Goal: Task Accomplishment & Management: Use online tool/utility

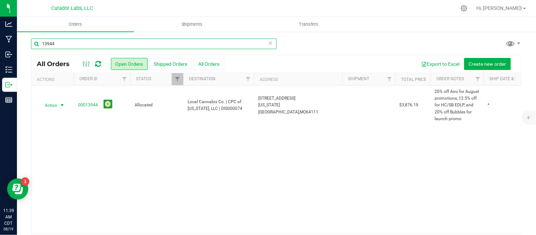
click at [59, 42] on input "13944" at bounding box center [153, 44] width 245 height 11
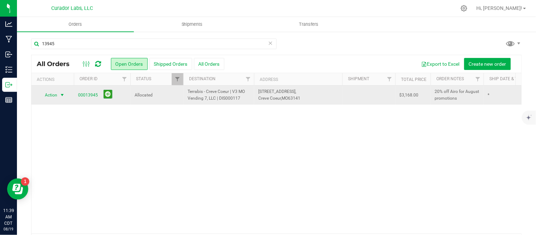
click at [61, 94] on span "select" at bounding box center [62, 95] width 6 height 6
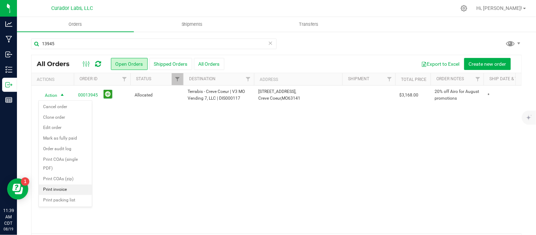
click at [79, 189] on li "Print invoice" at bounding box center [65, 189] width 53 height 11
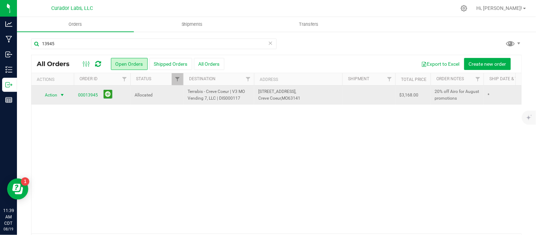
click at [51, 95] on span "Action" at bounding box center [48, 95] width 19 height 10
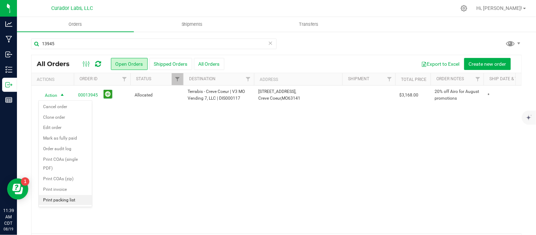
click at [73, 203] on li "Print packing list" at bounding box center [65, 200] width 53 height 11
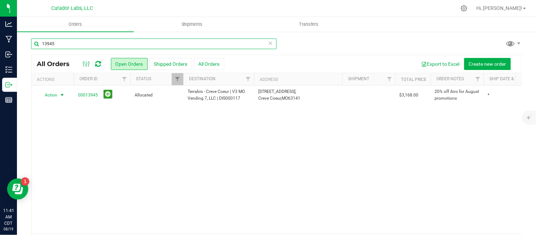
click at [74, 45] on input "13945" at bounding box center [153, 44] width 245 height 11
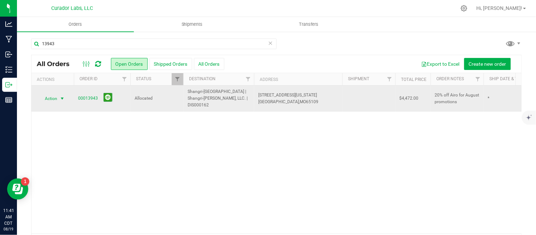
click at [64, 96] on span "select" at bounding box center [62, 99] width 6 height 6
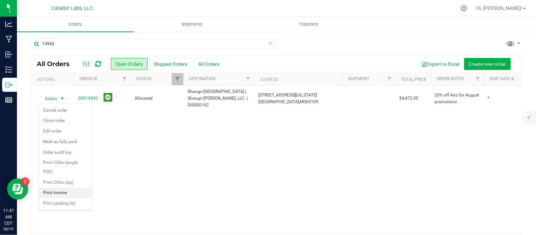
click at [62, 194] on li "Print invoice" at bounding box center [65, 193] width 53 height 11
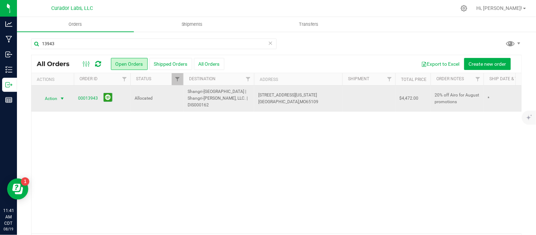
click at [53, 100] on span "Action" at bounding box center [48, 99] width 19 height 10
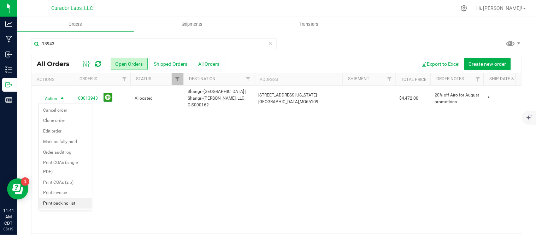
click at [65, 203] on li "Print packing list" at bounding box center [65, 203] width 53 height 11
click at [70, 49] on div "13943" at bounding box center [153, 47] width 245 height 16
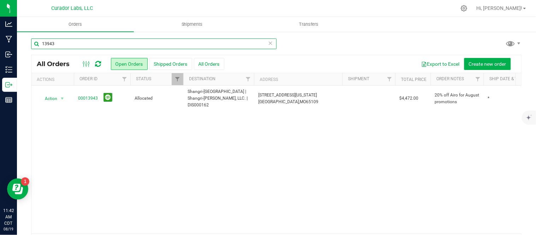
click at [68, 46] on input "13943" at bounding box center [153, 44] width 245 height 11
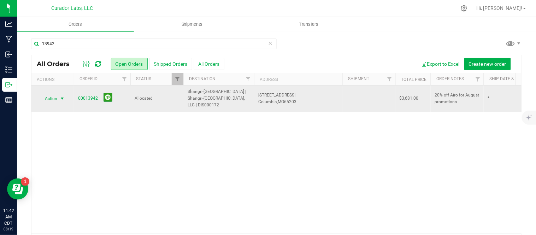
click at [58, 100] on span "select" at bounding box center [62, 99] width 9 height 10
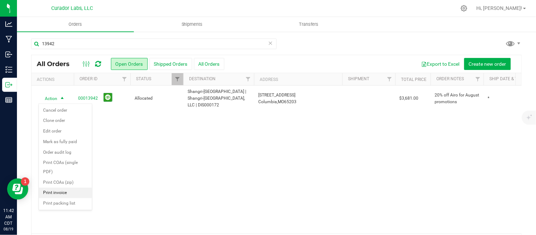
click at [64, 191] on li "Print invoice" at bounding box center [65, 193] width 53 height 11
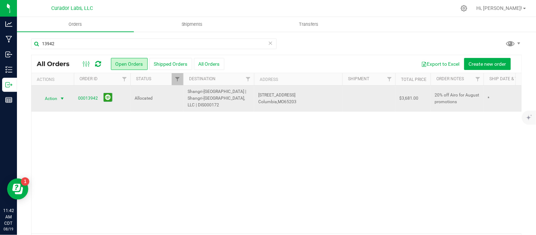
click at [59, 95] on span "select" at bounding box center [62, 99] width 9 height 10
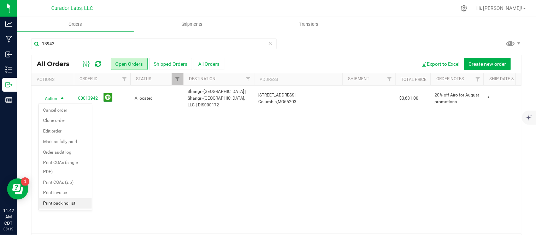
click at [56, 205] on li "Print packing list" at bounding box center [65, 203] width 53 height 11
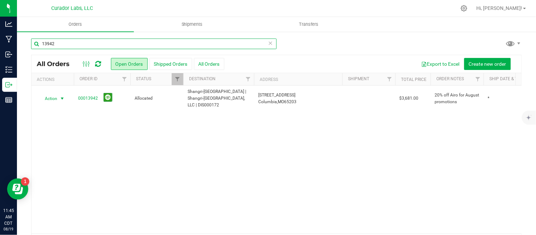
click at [69, 45] on input "13942" at bounding box center [153, 44] width 245 height 11
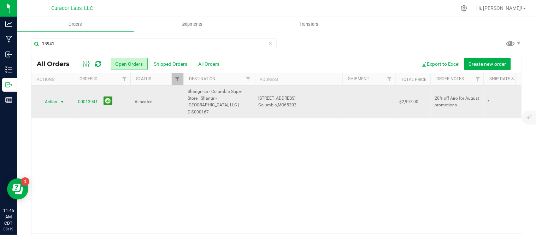
click at [61, 97] on span "select" at bounding box center [62, 102] width 9 height 10
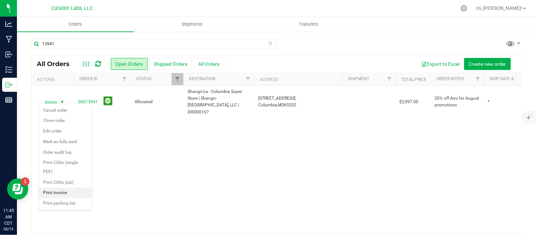
click at [58, 191] on li "Print invoice" at bounding box center [65, 193] width 53 height 11
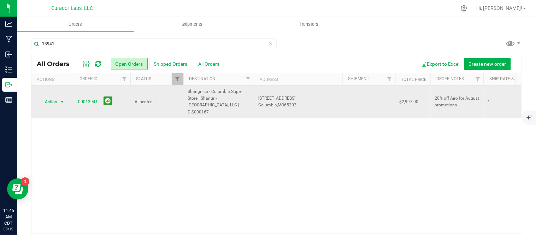
click at [54, 103] on span "Action" at bounding box center [48, 102] width 19 height 10
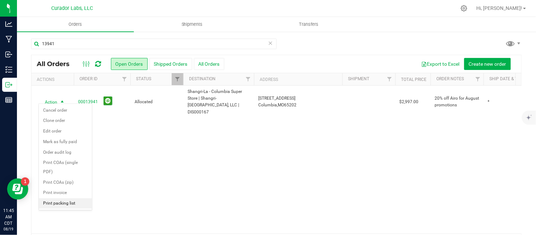
click at [77, 206] on li "Print packing list" at bounding box center [65, 203] width 53 height 11
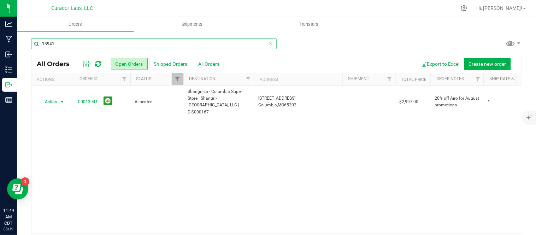
click at [91, 46] on input "13941" at bounding box center [153, 44] width 245 height 11
type input "13954"
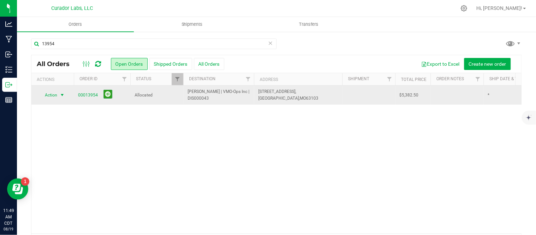
click at [51, 94] on span "Action" at bounding box center [48, 95] width 19 height 10
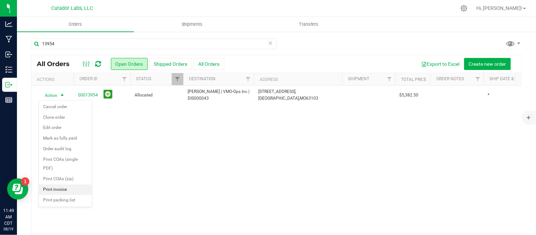
click at [54, 186] on li "Print invoice" at bounding box center [65, 189] width 53 height 11
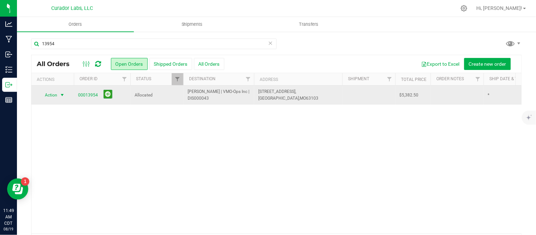
click at [57, 98] on span "Action" at bounding box center [48, 95] width 19 height 10
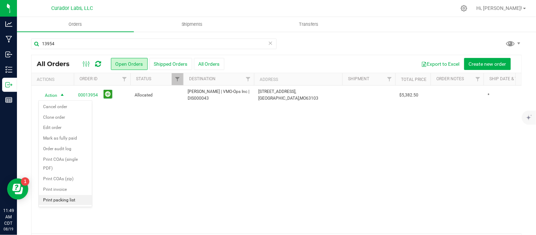
click at [62, 203] on li "Print packing list" at bounding box center [65, 200] width 53 height 11
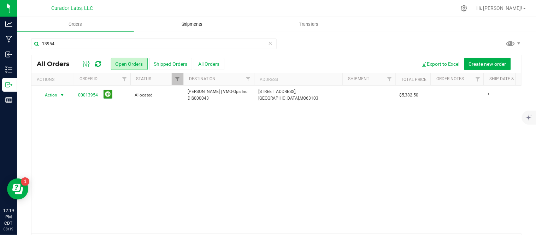
click at [202, 23] on span "Shipments" at bounding box center [192, 24] width 40 height 6
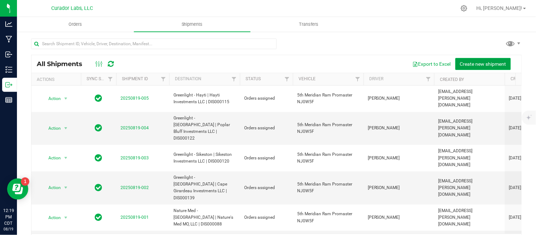
click at [460, 65] on span "Create new shipment" at bounding box center [483, 64] width 46 height 6
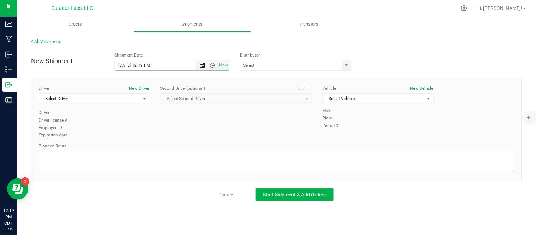
click at [199, 64] on span "Open the date view" at bounding box center [202, 66] width 6 height 6
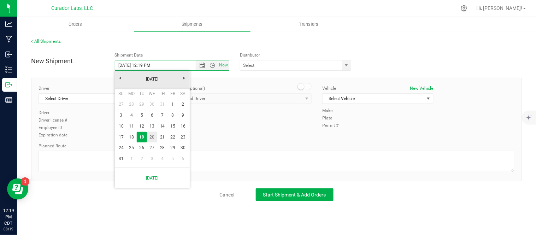
click at [154, 136] on link "20" at bounding box center [152, 137] width 10 height 11
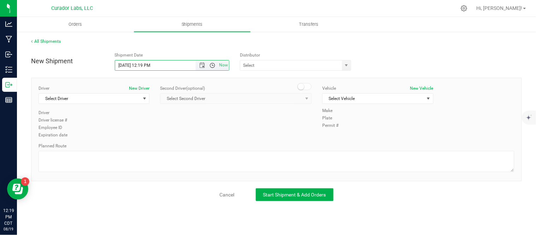
click at [213, 65] on span "Open the time view" at bounding box center [212, 66] width 6 height 6
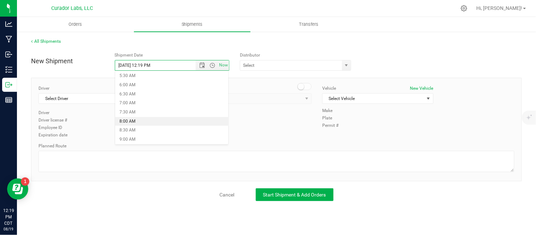
click at [147, 120] on li "8:00 AM" at bounding box center [171, 121] width 113 height 9
type input "[DATE] 8:00 AM"
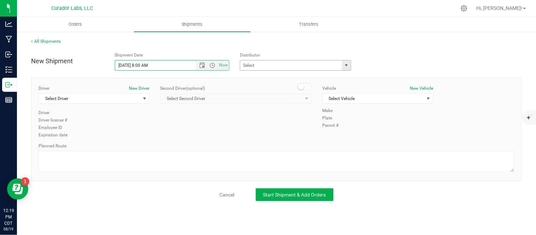
click at [344, 66] on span "select" at bounding box center [347, 66] width 6 height 6
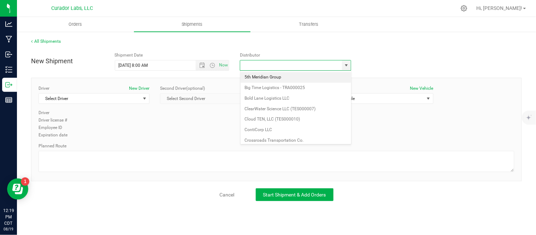
click at [305, 77] on li "5th Meridian Group" at bounding box center [296, 77] width 111 height 11
type input "5th Meridian Group"
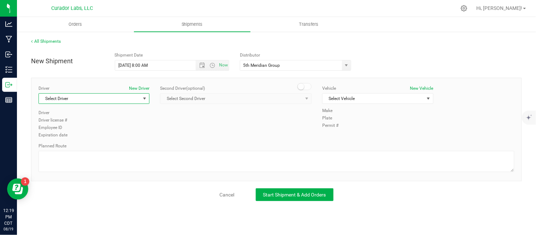
click at [142, 98] on span "select" at bounding box center [145, 99] width 6 height 6
click at [85, 96] on span "Select Driver" at bounding box center [89, 99] width 101 height 10
click at [102, 128] on li "[PERSON_NAME]" at bounding box center [94, 128] width 110 height 11
type input "lil"
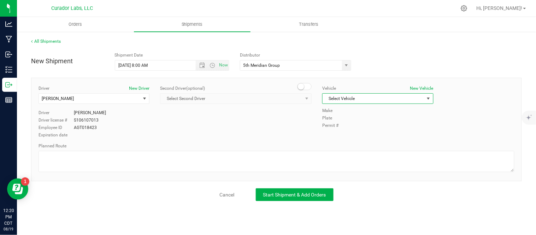
click at [399, 101] on span "Select Vehicle" at bounding box center [373, 99] width 101 height 10
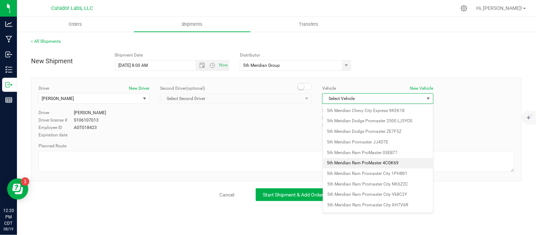
click at [401, 165] on li "5th Meridian Ram ProMaster 4CGK69" at bounding box center [378, 163] width 110 height 11
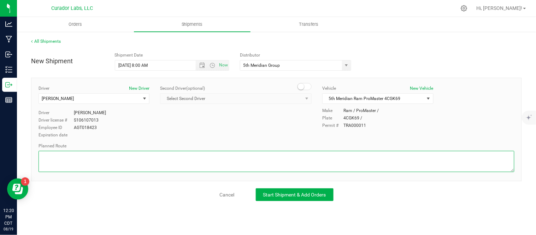
click at [111, 160] on textarea at bounding box center [277, 161] width 476 height 21
paste textarea "Get on I-70 W from [GEOGRAPHIC_DATA] and E [PERSON_NAME] Ave 3 min (1.5 mi) Fol…"
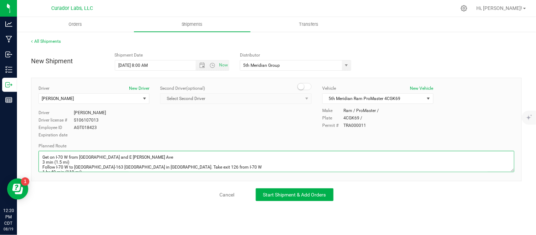
scroll to position [105, 0]
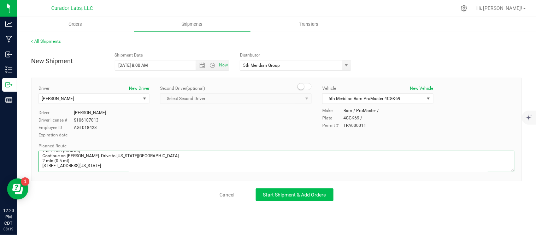
type textarea "Get on I-70 W from [GEOGRAPHIC_DATA] and E [PERSON_NAME] Ave 3 min (1.5 mi) Fol…"
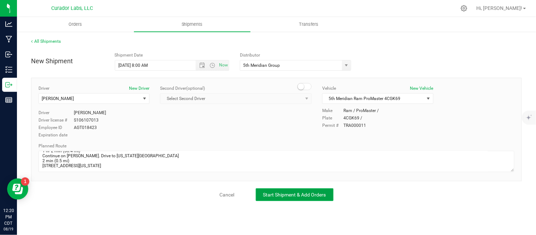
click at [277, 197] on span "Start Shipment & Add Orders" at bounding box center [294, 195] width 63 height 6
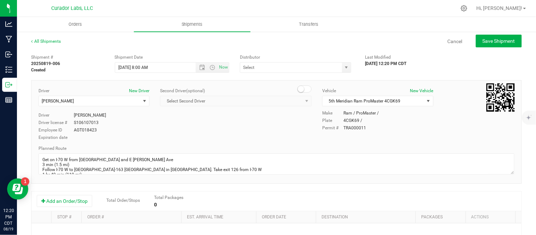
type input "5th Meridian Group"
click at [66, 201] on button "Add an Order/Stop" at bounding box center [64, 201] width 55 height 12
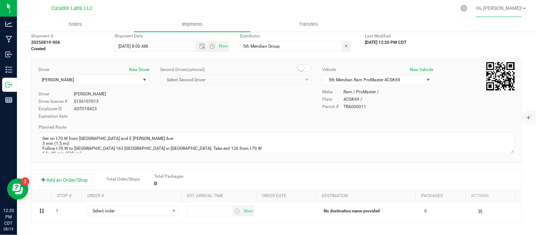
scroll to position [22, 0]
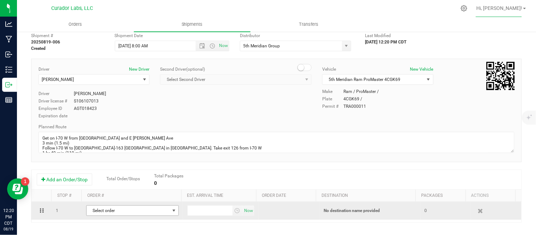
click at [153, 213] on span "Select order" at bounding box center [128, 211] width 83 height 10
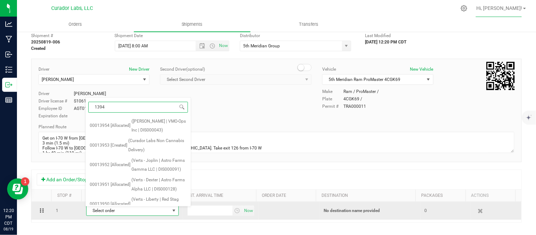
type input "13943"
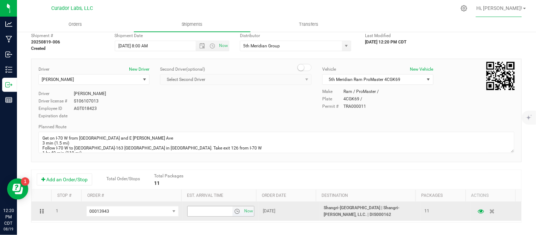
click at [234, 212] on span "select" at bounding box center [237, 211] width 6 height 6
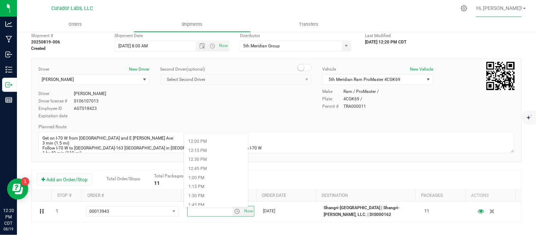
scroll to position [433, 0]
click at [216, 196] on li "1:30 PM" at bounding box center [216, 195] width 64 height 9
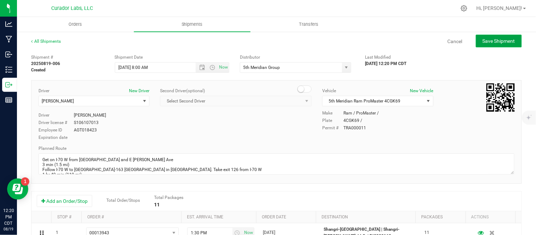
click at [493, 40] on span "Save Shipment" at bounding box center [499, 41] width 32 height 6
type input "[DATE] 1:00 PM"
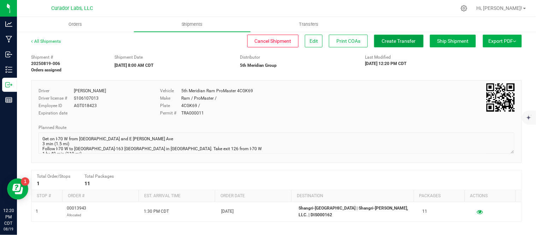
click at [398, 41] on span "Create Transfer" at bounding box center [399, 41] width 34 height 6
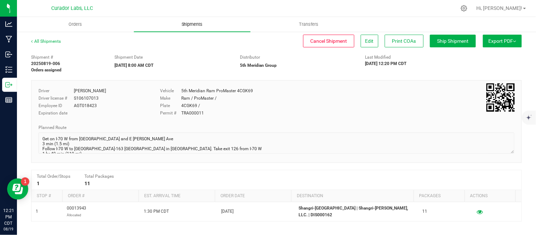
click at [199, 30] on uib-tab-heading "Shipments" at bounding box center [192, 24] width 117 height 15
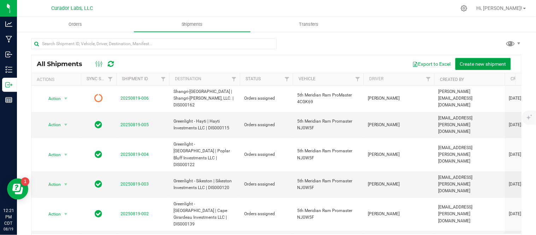
click at [472, 64] on span "Create new shipment" at bounding box center [483, 64] width 46 height 6
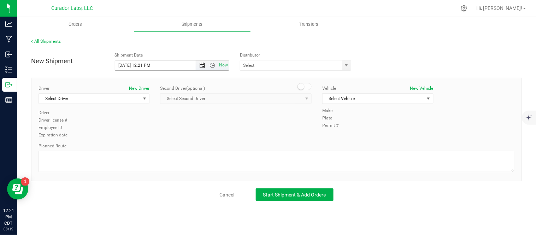
click at [200, 65] on span "Open the date view" at bounding box center [202, 66] width 6 height 6
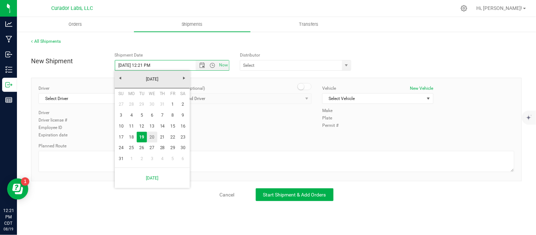
click at [151, 138] on link "20" at bounding box center [152, 137] width 10 height 11
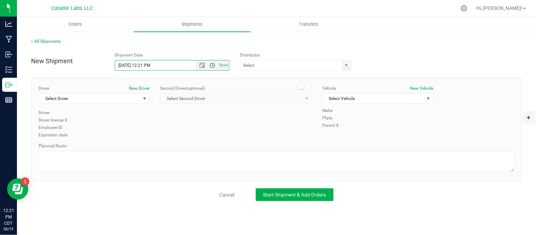
click at [213, 66] on span "Open the time view" at bounding box center [212, 66] width 6 height 6
click at [168, 109] on li "8:00 AM" at bounding box center [171, 109] width 113 height 9
type input "[DATE] 8:00 AM"
click at [347, 65] on span "select" at bounding box center [347, 66] width 6 height 6
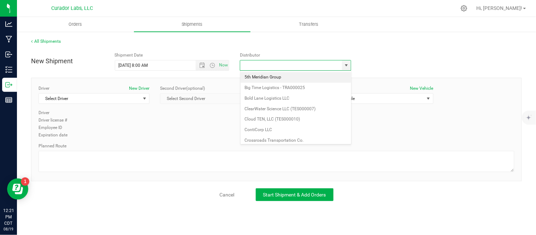
click at [292, 77] on li "5th Meridian Group" at bounding box center [296, 77] width 111 height 11
type input "5th Meridian Group"
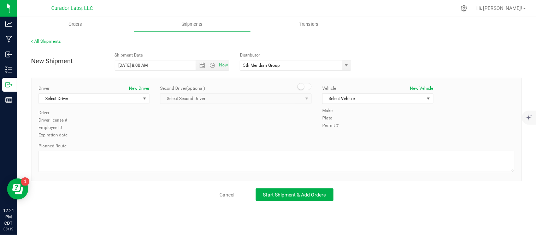
click at [115, 105] on div "Driver New Driver Select Driver Select Driver [PERSON_NAME] [PERSON_NAME] [PERS…" at bounding box center [94, 97] width 111 height 24
click at [116, 100] on span "Select Driver" at bounding box center [89, 99] width 101 height 10
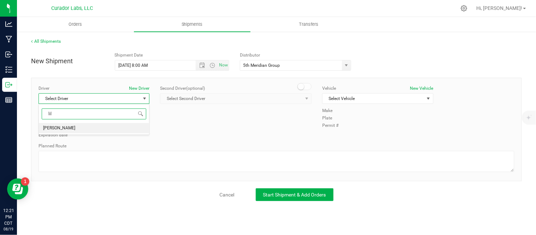
click at [105, 129] on li "[PERSON_NAME]" at bounding box center [94, 128] width 110 height 11
type input "lil"
click at [355, 102] on span "Select Vehicle" at bounding box center [373, 99] width 101 height 10
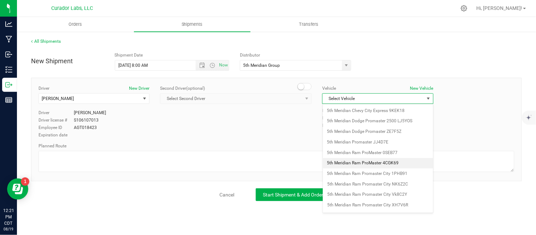
click at [362, 164] on li "5th Meridian Ram ProMaster 4CGK69" at bounding box center [378, 163] width 110 height 11
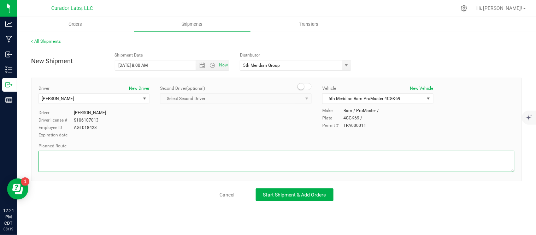
click at [259, 165] on textarea at bounding box center [277, 161] width 476 height 21
paste textarea "Get on I-70 W from [GEOGRAPHIC_DATA] and E [PERSON_NAME] Ave 3 min (1.5 mi) Fol…"
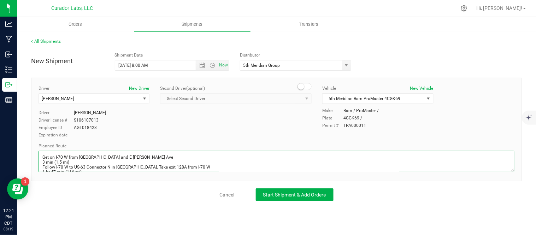
scroll to position [24, 0]
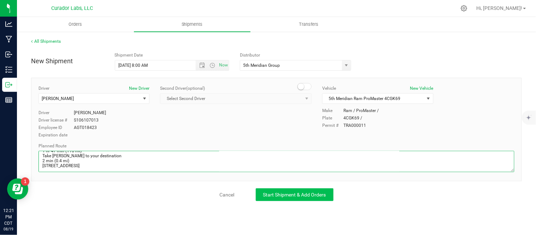
type textarea "Get on I-70 W from [GEOGRAPHIC_DATA] and E [PERSON_NAME] Ave 3 min (1.5 mi) Fol…"
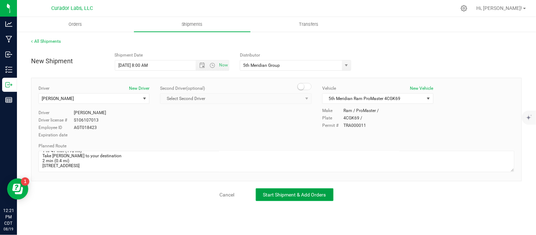
click at [282, 195] on span "Start Shipment & Add Orders" at bounding box center [294, 195] width 63 height 6
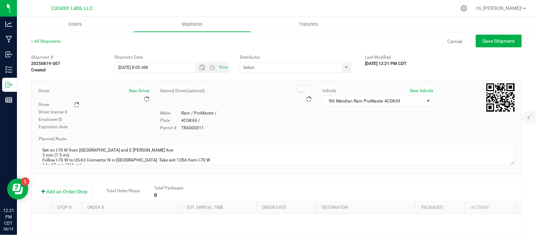
type input "5th Meridian Group"
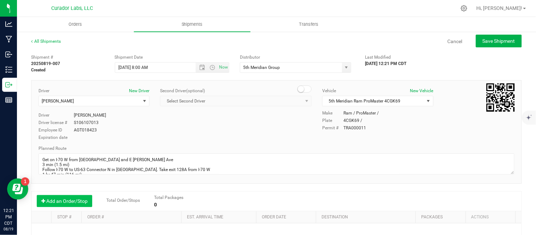
click at [85, 202] on button "Add an Order/Stop" at bounding box center [64, 201] width 55 height 12
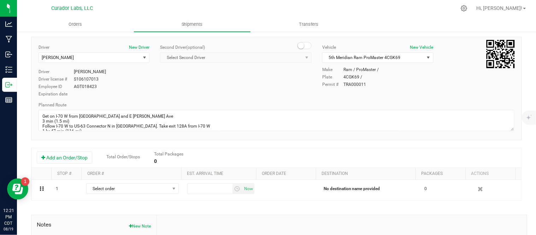
scroll to position [59, 0]
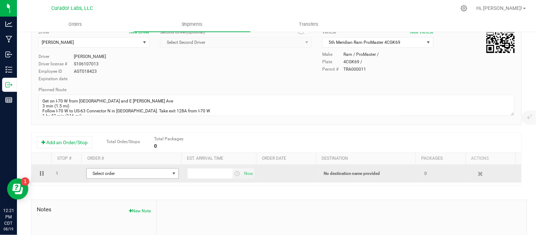
click at [134, 172] on span "Select order" at bounding box center [128, 173] width 83 height 10
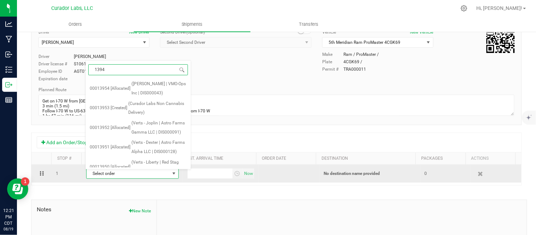
type input "13941"
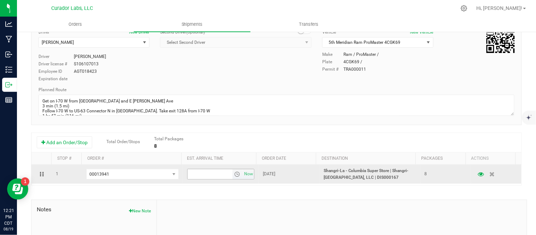
click at [234, 177] on span "select" at bounding box center [237, 174] width 6 height 6
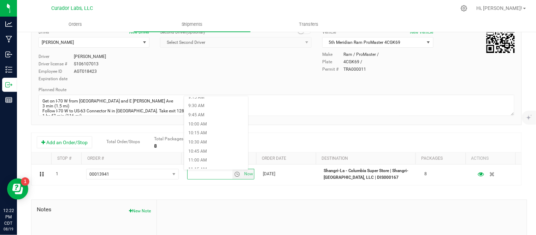
scroll to position [341, 0]
click at [209, 131] on li "10:15 AM" at bounding box center [216, 132] width 64 height 9
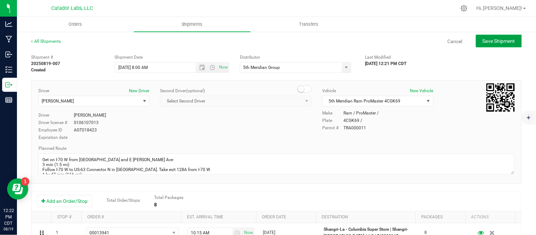
click at [487, 39] on span "Save Shipment" at bounding box center [499, 41] width 32 height 6
type input "[DATE] 1:00 PM"
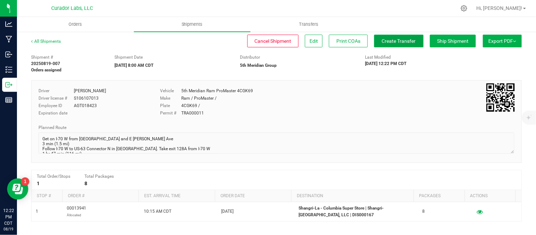
click at [386, 40] on span "Create Transfer" at bounding box center [399, 41] width 34 height 6
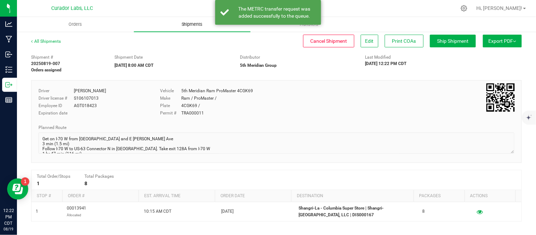
click at [195, 25] on span "Shipments" at bounding box center [192, 24] width 40 height 6
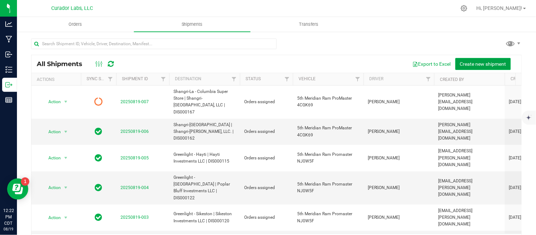
click at [473, 66] on span "Create new shipment" at bounding box center [483, 64] width 46 height 6
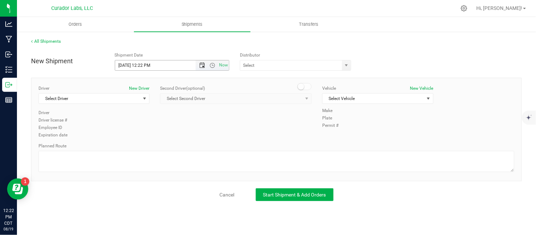
click at [203, 66] on span "Open the date view" at bounding box center [202, 66] width 6 height 6
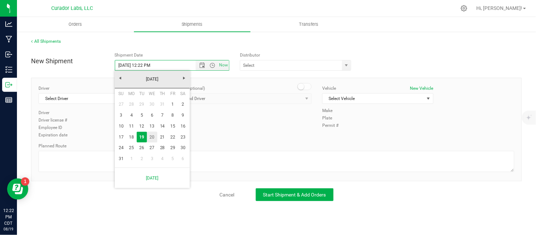
click at [155, 138] on link "20" at bounding box center [152, 137] width 10 height 11
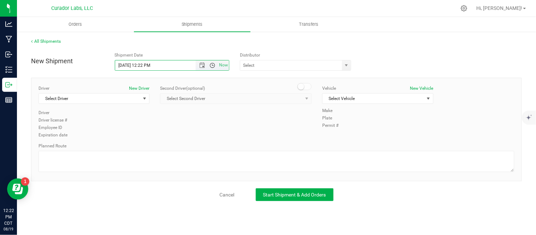
click at [213, 64] on span "Open the time view" at bounding box center [212, 66] width 6 height 6
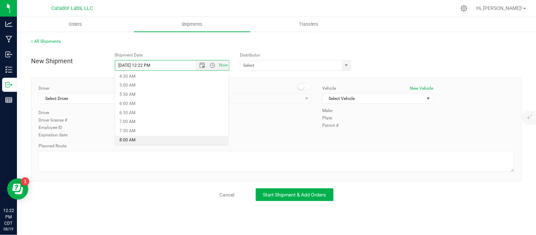
click at [165, 142] on li "8:00 AM" at bounding box center [171, 140] width 113 height 9
type input "[DATE] 8:00 AM"
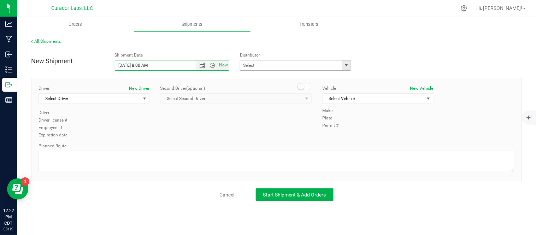
click at [347, 62] on span "select" at bounding box center [346, 65] width 9 height 10
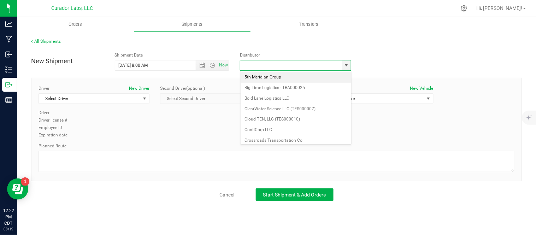
click at [310, 77] on li "5th Meridian Group" at bounding box center [296, 77] width 111 height 11
type input "5th Meridian Group"
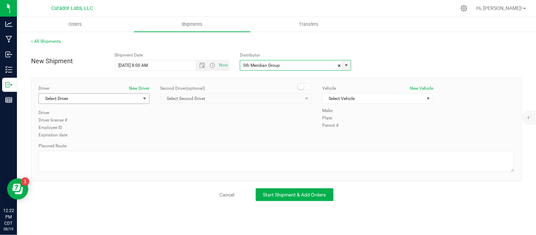
click at [110, 100] on span "Select Driver" at bounding box center [89, 99] width 101 height 10
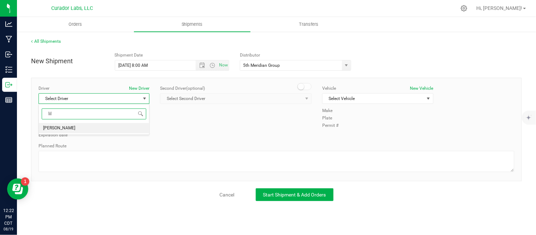
click at [91, 131] on li "[PERSON_NAME]" at bounding box center [94, 128] width 110 height 11
type input "lil"
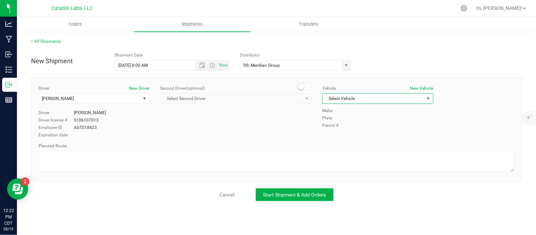
click at [364, 103] on span "Select Vehicle" at bounding box center [373, 99] width 101 height 10
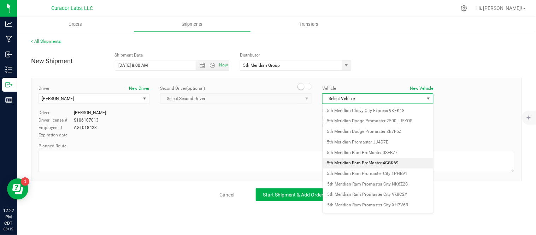
click at [390, 162] on li "5th Meridian Ram ProMaster 4CGK69" at bounding box center [378, 163] width 110 height 11
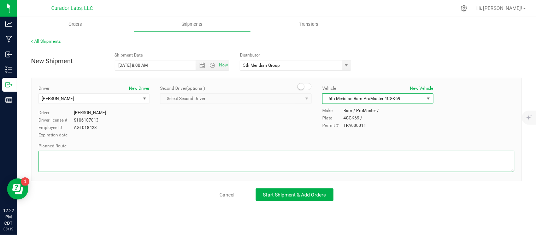
click at [140, 160] on textarea at bounding box center [277, 161] width 476 height 21
paste textarea ""Get on I-70 W from [GEOGRAPHIC_DATA] and E [PERSON_NAME] Ave 3 min (1.5 mi) Fo…"
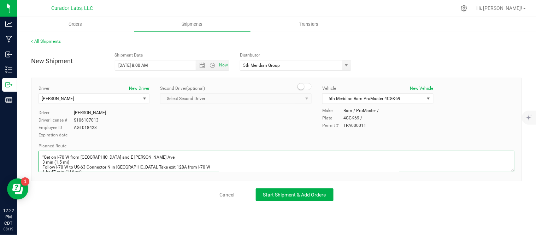
scroll to position [65, 0]
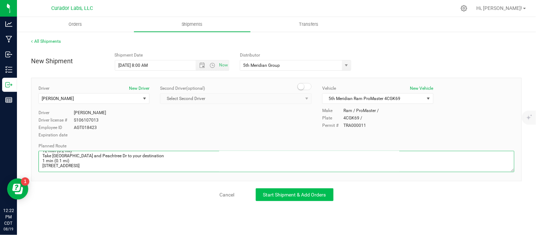
type textarea ""Get on I-70 W from [GEOGRAPHIC_DATA] and E [PERSON_NAME] Ave 3 min (1.5 mi) Fo…"
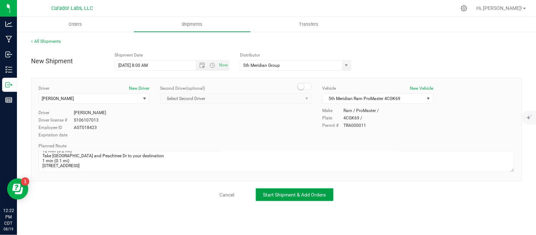
click at [271, 194] on span "Start Shipment & Add Orders" at bounding box center [294, 195] width 63 height 6
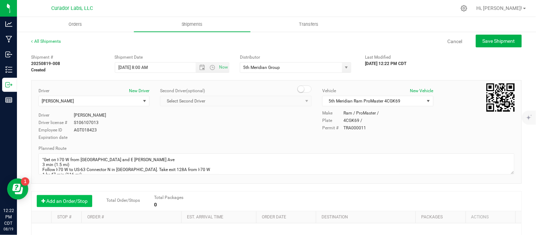
click at [81, 200] on button "Add an Order/Stop" at bounding box center [64, 201] width 55 height 12
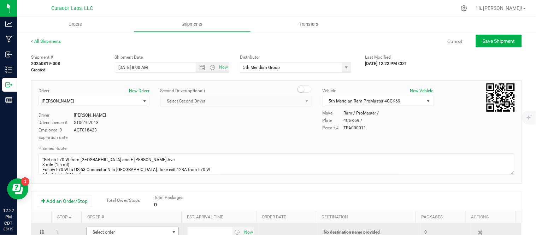
click at [125, 232] on span "Select order" at bounding box center [128, 232] width 83 height 10
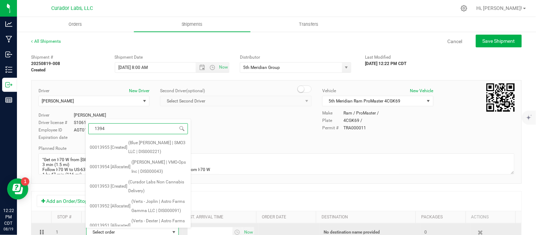
type input "13942"
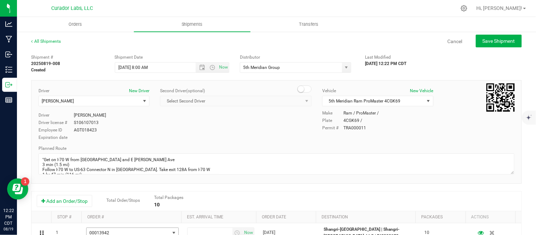
scroll to position [4, 0]
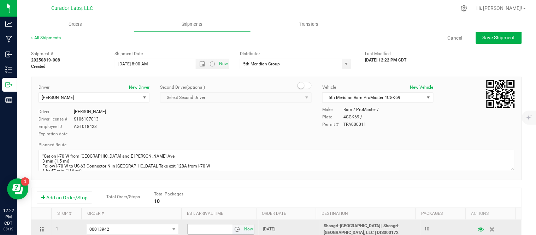
click at [232, 230] on span "select" at bounding box center [237, 229] width 10 height 10
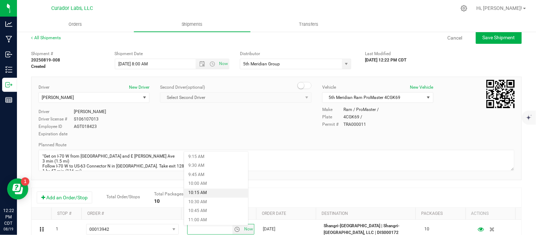
scroll to position [337, 0]
click at [221, 209] on li "10:45 AM" at bounding box center [216, 210] width 64 height 9
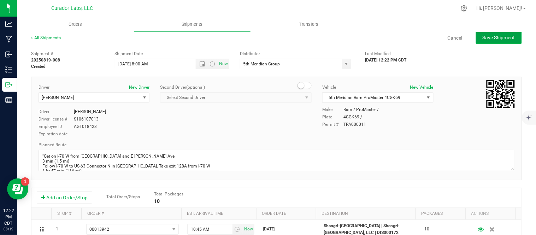
click at [483, 35] on span "Save Shipment" at bounding box center [499, 38] width 32 height 6
type input "[DATE] 1:00 PM"
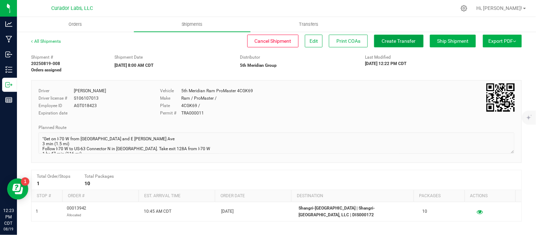
click at [382, 43] on span "Create Transfer" at bounding box center [399, 41] width 34 height 6
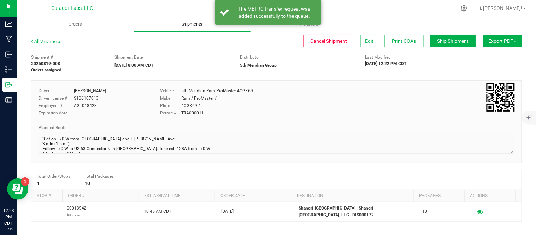
click at [191, 24] on span "Shipments" at bounding box center [192, 24] width 40 height 6
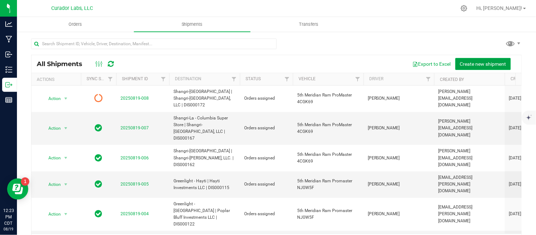
click at [460, 63] on span "Create new shipment" at bounding box center [483, 64] width 46 height 6
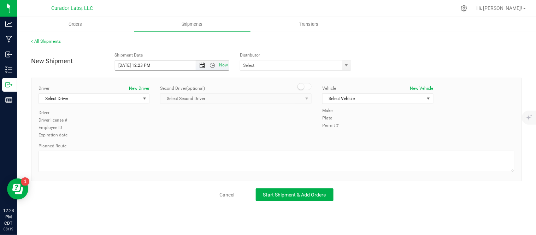
click at [200, 67] on span "Open the date view" at bounding box center [202, 66] width 6 height 6
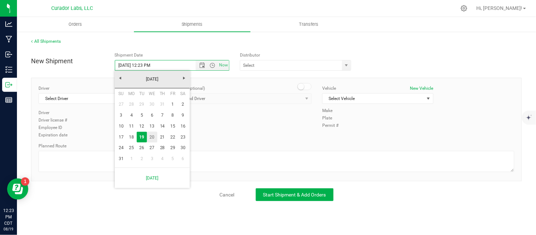
click at [154, 133] on link "20" at bounding box center [152, 137] width 10 height 11
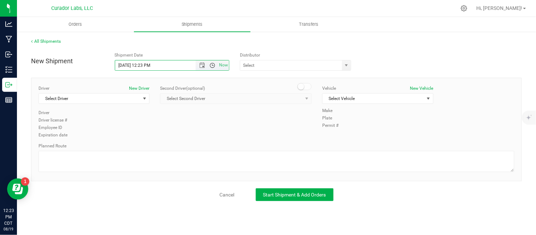
click at [211, 65] on span "Open the time view" at bounding box center [212, 66] width 6 height 6
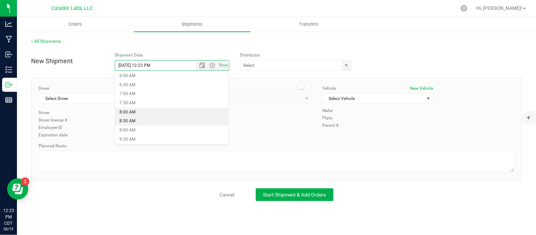
scroll to position [110, 0]
click at [158, 122] on li "8:30 AM" at bounding box center [171, 120] width 113 height 9
type input "[DATE] 8:30 AM"
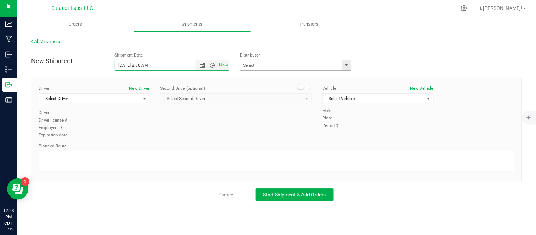
click at [346, 69] on span "select" at bounding box center [346, 65] width 9 height 10
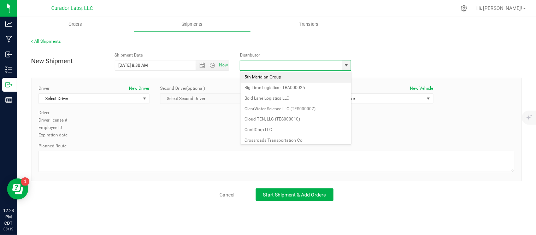
click at [302, 77] on li "5th Meridian Group" at bounding box center [296, 77] width 111 height 11
type input "5th Meridian Group"
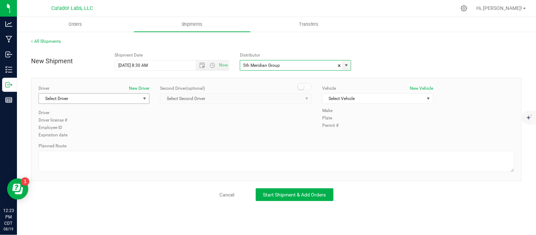
click at [109, 101] on span "Select Driver" at bounding box center [89, 99] width 101 height 10
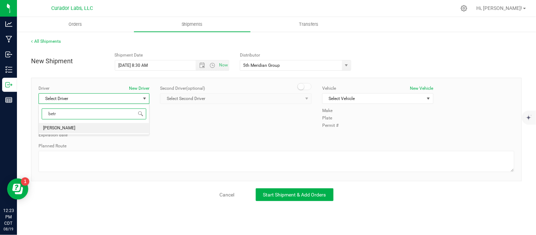
click at [103, 130] on li "[PERSON_NAME]" at bounding box center [94, 128] width 110 height 11
type input "betr"
click at [354, 100] on span "Select Vehicle" at bounding box center [373, 99] width 101 height 10
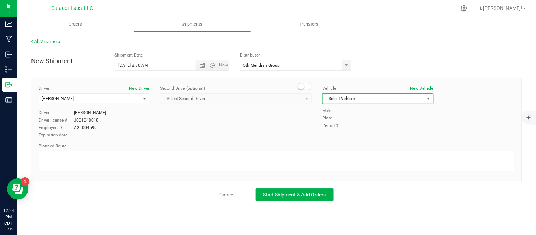
click at [401, 99] on span "Select Vehicle" at bounding box center [373, 99] width 101 height 10
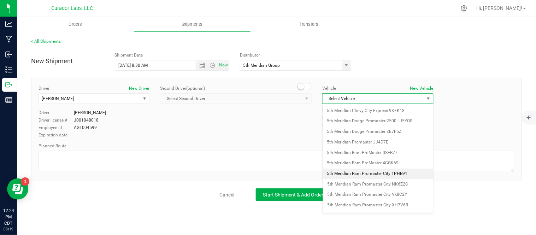
click at [413, 174] on li "5th Meridian Ram Promaster City 1PHB91" at bounding box center [378, 173] width 110 height 11
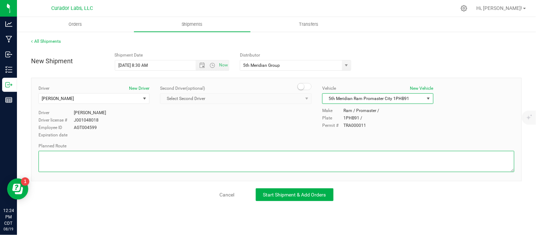
click at [166, 161] on textarea at bounding box center [277, 161] width 476 height 21
paste textarea "Get on I-70 W from [GEOGRAPHIC_DATA] and E [PERSON_NAME] Ave 3 min (1.5 mi) Fol…"
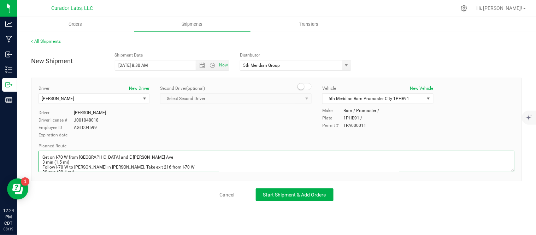
scroll to position [24, 0]
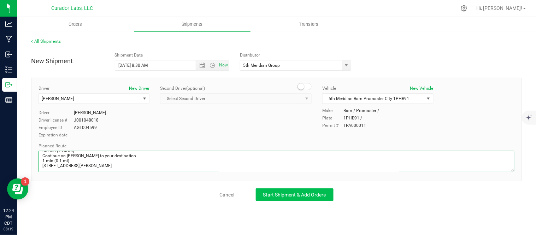
type textarea "Get on I-70 W from [GEOGRAPHIC_DATA] and E [PERSON_NAME] Ave 3 min (1.5 mi) Fol…"
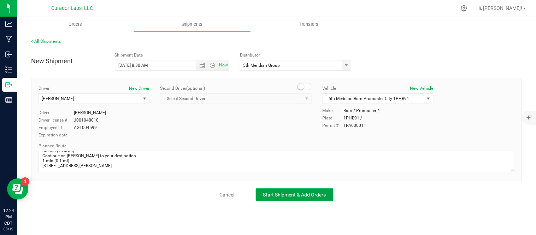
click at [295, 195] on span "Start Shipment & Add Orders" at bounding box center [294, 195] width 63 height 6
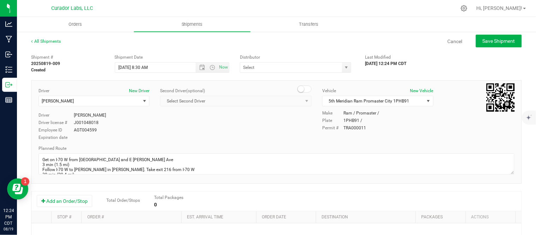
type input "5th Meridian Group"
click at [80, 199] on button "Add an Order/Stop" at bounding box center [64, 201] width 55 height 12
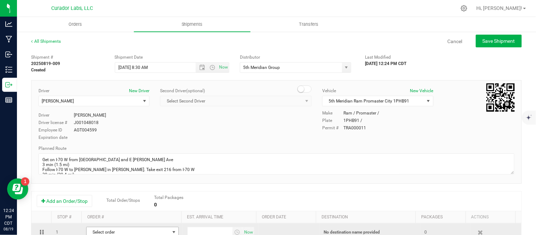
click at [140, 230] on span "Select order" at bounding box center [128, 232] width 83 height 10
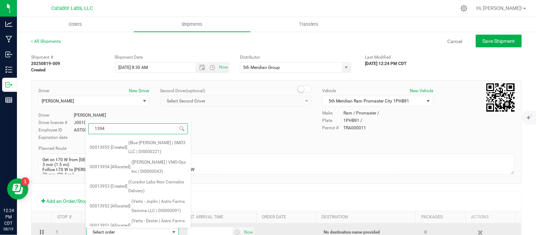
type input "13947"
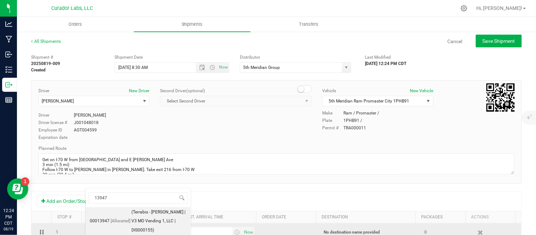
scroll to position [4, 0]
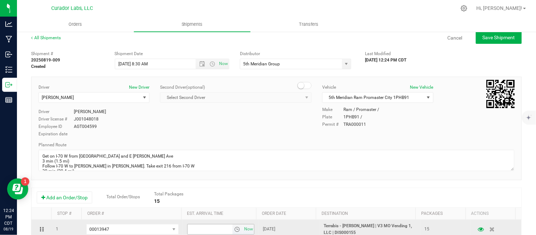
click at [234, 229] on span "select" at bounding box center [237, 229] width 6 height 6
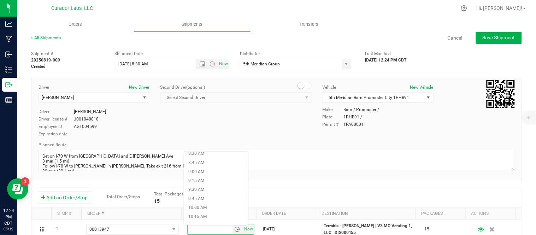
scroll to position [313, 0]
click at [212, 178] on li "9:15 AM" at bounding box center [216, 180] width 64 height 9
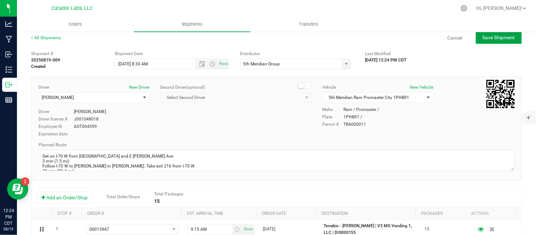
click at [490, 42] on button "Save Shipment" at bounding box center [499, 37] width 46 height 13
type input "[DATE] 1:30 PM"
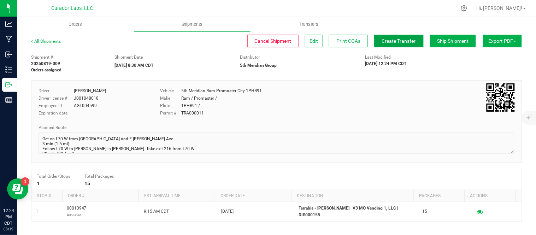
click at [389, 41] on span "Create Transfer" at bounding box center [399, 41] width 34 height 6
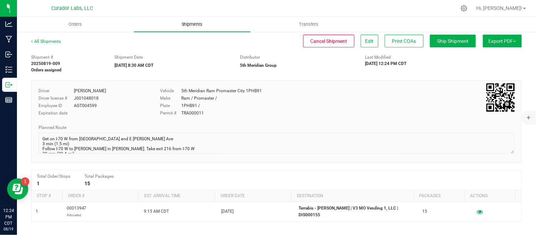
click at [191, 23] on span "Shipments" at bounding box center [192, 24] width 40 height 6
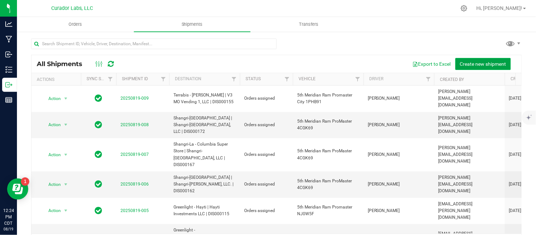
click at [460, 64] on span "Create new shipment" at bounding box center [483, 64] width 46 height 6
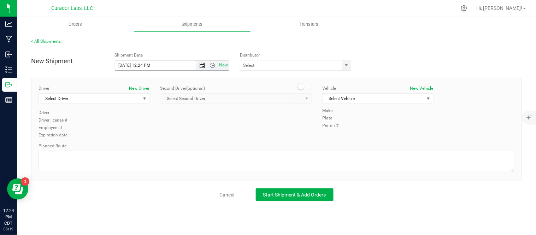
click at [201, 63] on span "Open the date view" at bounding box center [202, 66] width 6 height 6
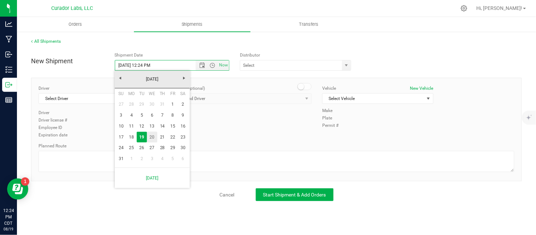
click at [153, 134] on link "20" at bounding box center [152, 137] width 10 height 11
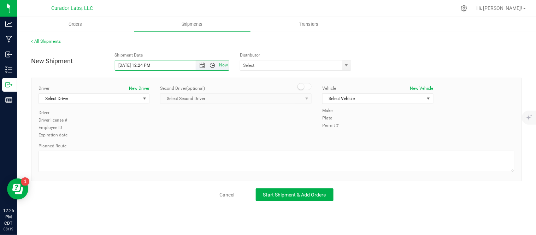
click at [212, 66] on span "Open the time view" at bounding box center [212, 66] width 6 height 6
click at [140, 103] on li "8:30 AM" at bounding box center [171, 105] width 113 height 9
type input "[DATE] 8:30 AM"
click at [350, 67] on span "select" at bounding box center [346, 65] width 9 height 10
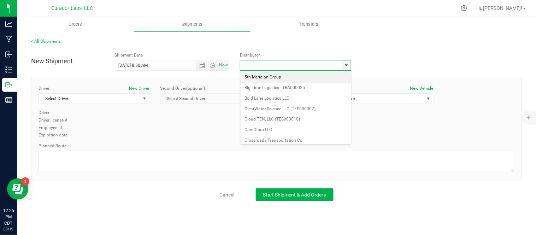
click at [309, 76] on li "5th Meridian Group" at bounding box center [296, 77] width 111 height 11
type input "5th Meridian Group"
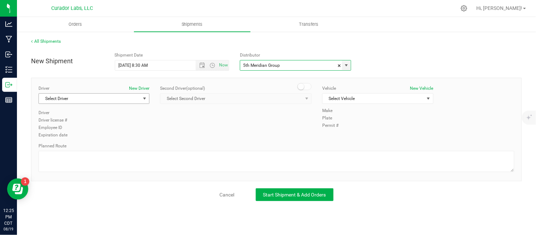
click at [110, 97] on span "Select Driver" at bounding box center [89, 99] width 101 height 10
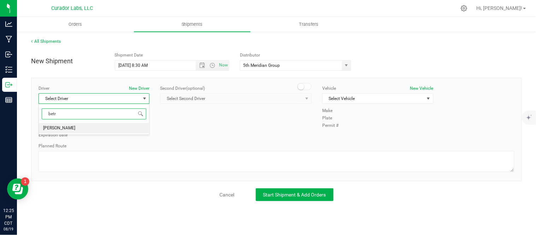
click at [96, 132] on li "[PERSON_NAME]" at bounding box center [94, 128] width 110 height 11
type input "betr"
click at [364, 99] on span "Select Vehicle" at bounding box center [373, 99] width 101 height 10
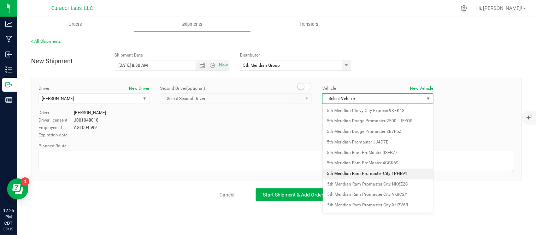
click at [401, 170] on li "5th Meridian Ram Promaster City 1PHB91" at bounding box center [378, 173] width 110 height 11
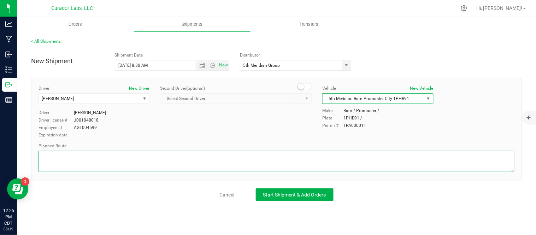
click at [175, 170] on textarea at bounding box center [277, 161] width 476 height 21
paste textarea "Get on I-70 W from [GEOGRAPHIC_DATA] and E [PERSON_NAME] Ave 3 min (1.5 mi) Fol…"
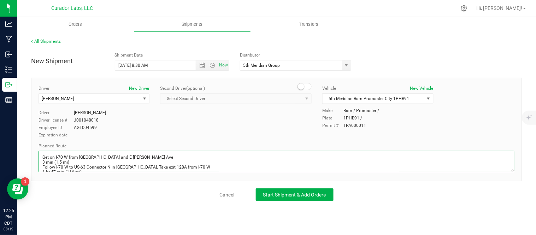
scroll to position [65, 0]
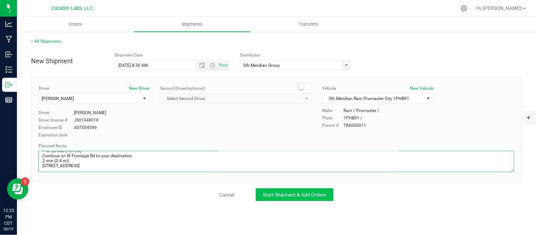
type textarea "Get on I-70 W from [GEOGRAPHIC_DATA] and E [PERSON_NAME] Ave 3 min (1.5 mi) Fol…"
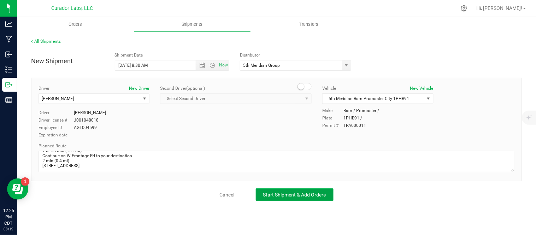
click at [267, 192] on span "Start Shipment & Add Orders" at bounding box center [294, 195] width 63 height 6
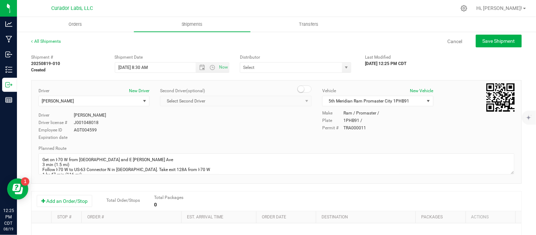
type input "5th Meridian Group"
click at [76, 202] on button "Add an Order/Stop" at bounding box center [64, 201] width 55 height 12
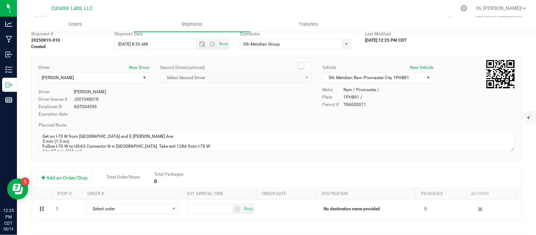
scroll to position [22, 0]
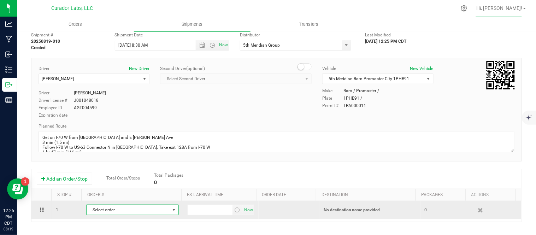
click at [135, 210] on span "Select order" at bounding box center [128, 210] width 83 height 10
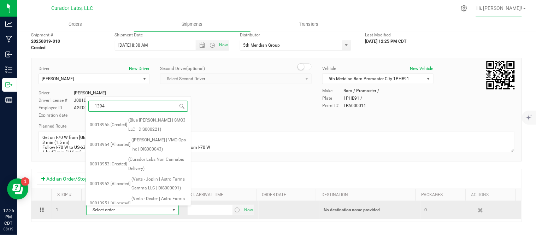
type input "13940"
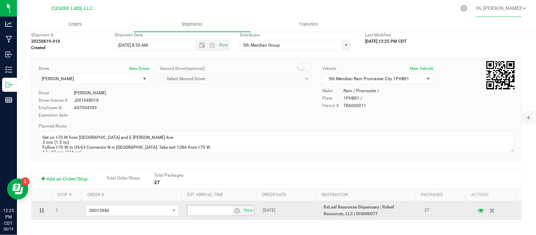
click at [234, 213] on span "select" at bounding box center [237, 211] width 6 height 6
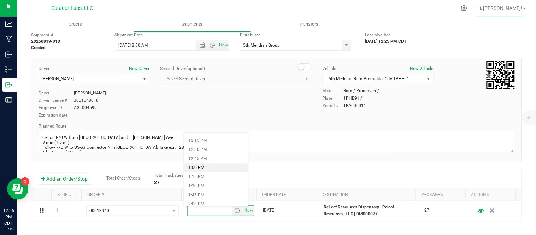
scroll to position [443, 0]
click at [203, 185] on li "1:30 PM" at bounding box center [216, 186] width 64 height 9
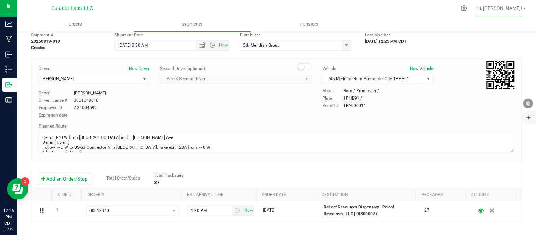
scroll to position [0, 0]
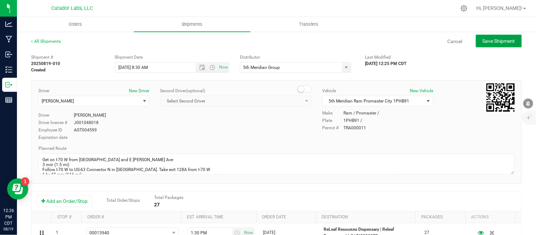
click at [483, 38] on span "Save Shipment" at bounding box center [499, 41] width 32 height 6
type input "[DATE] 1:30 PM"
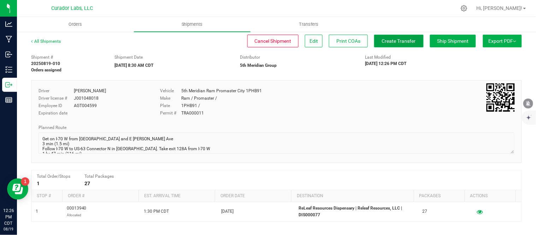
click at [387, 39] on span "Create Transfer" at bounding box center [399, 41] width 34 height 6
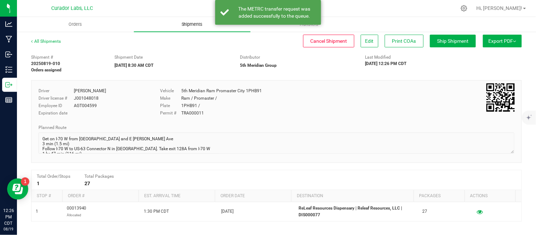
click at [178, 25] on span "Shipments" at bounding box center [192, 24] width 40 height 6
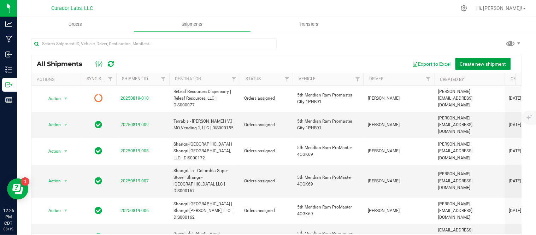
click at [470, 64] on span "Create new shipment" at bounding box center [483, 64] width 46 height 6
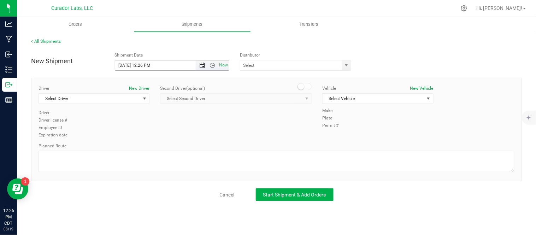
click at [201, 63] on span "Open the date view" at bounding box center [202, 66] width 6 height 6
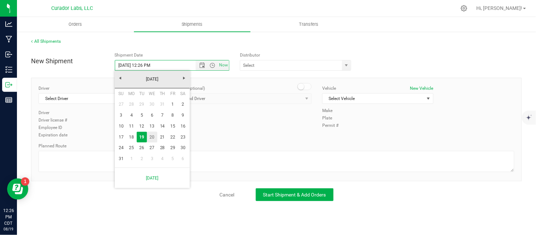
click at [152, 134] on link "20" at bounding box center [152, 137] width 10 height 11
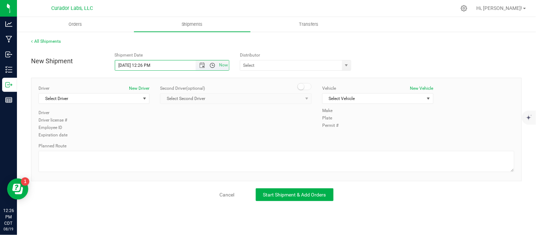
click at [211, 66] on span "Open the time view" at bounding box center [212, 66] width 6 height 6
click at [166, 126] on li "8:00 AM" at bounding box center [171, 130] width 113 height 9
click at [212, 64] on span "Open the time view" at bounding box center [212, 66] width 6 height 6
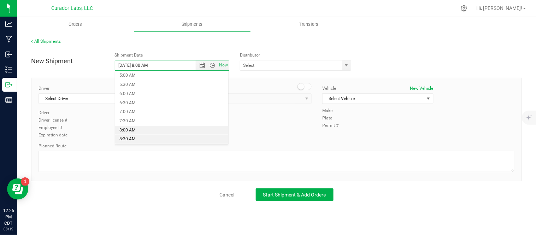
click at [162, 139] on li "8:30 AM" at bounding box center [171, 139] width 113 height 9
type input "[DATE] 8:30 AM"
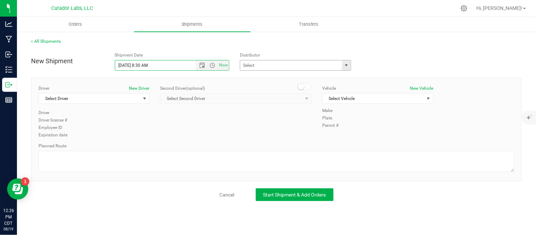
click at [347, 65] on span "select" at bounding box center [347, 66] width 6 height 6
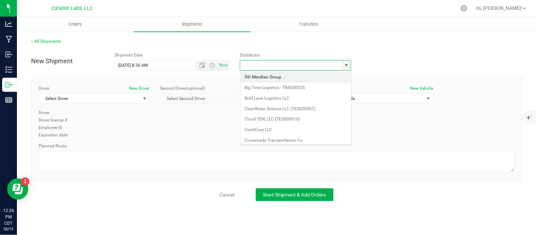
click at [311, 72] on li "5th Meridian Group" at bounding box center [296, 77] width 111 height 11
type input "5th Meridian Group"
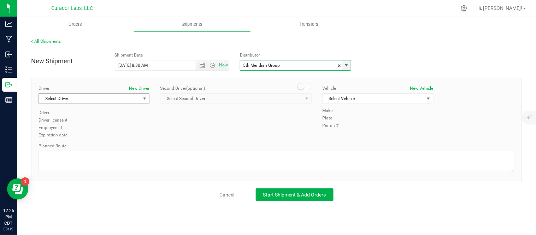
click at [128, 101] on span "Select Driver" at bounding box center [89, 99] width 101 height 10
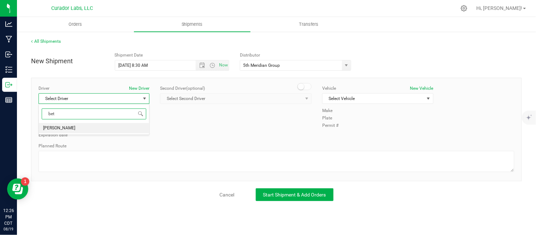
click at [81, 128] on li "[PERSON_NAME]" at bounding box center [94, 128] width 110 height 11
type input "bet"
click at [351, 97] on span "Select Vehicle" at bounding box center [373, 99] width 101 height 10
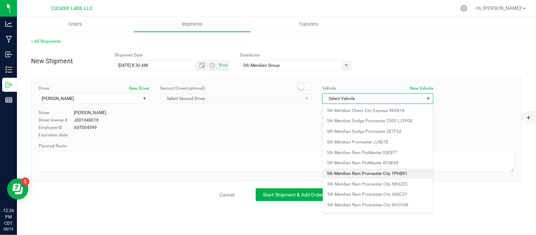
click at [369, 176] on li "5th Meridian Ram Promaster City 1PHB91" at bounding box center [378, 173] width 110 height 11
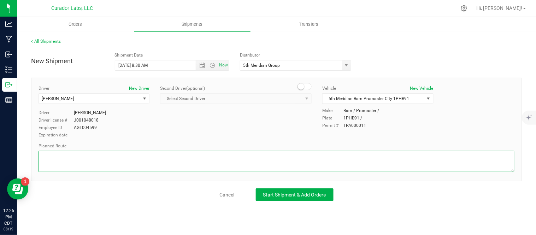
click at [212, 165] on textarea at bounding box center [277, 161] width 476 height 21
paste textarea "Get on I-70 W from [GEOGRAPHIC_DATA] and E [PERSON_NAME] Ave 3 min (1.5 mi) Fol…"
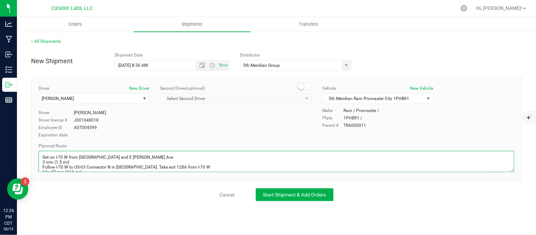
scroll to position [105, 0]
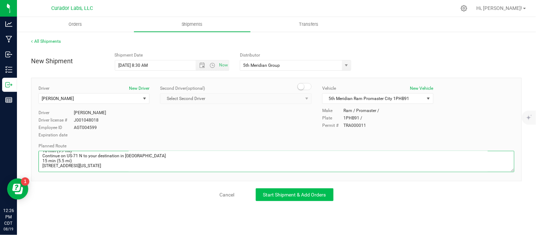
type textarea "Get on I-70 W from [GEOGRAPHIC_DATA] and E [PERSON_NAME] Ave 3 min (1.5 mi) Fol…"
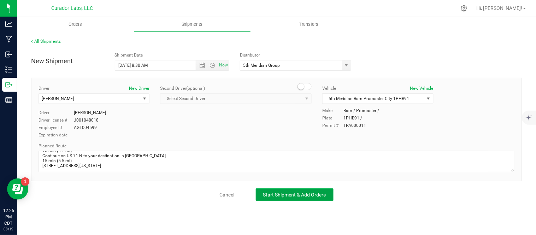
click at [265, 196] on span "Start Shipment & Add Orders" at bounding box center [294, 195] width 63 height 6
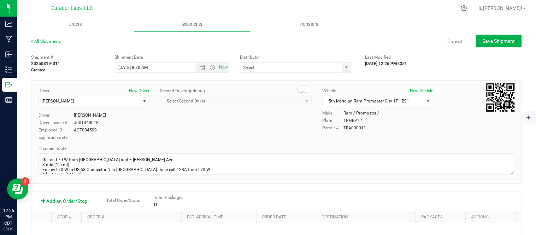
type input "5th Meridian Group"
click at [71, 204] on button "Add an Order/Stop" at bounding box center [64, 201] width 55 height 12
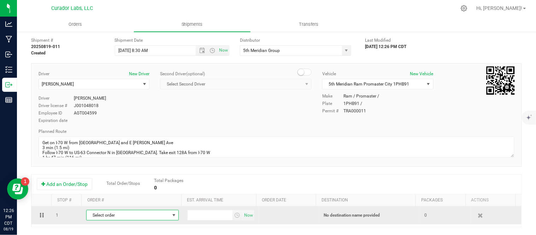
click at [154, 218] on span "Select order" at bounding box center [128, 215] width 83 height 10
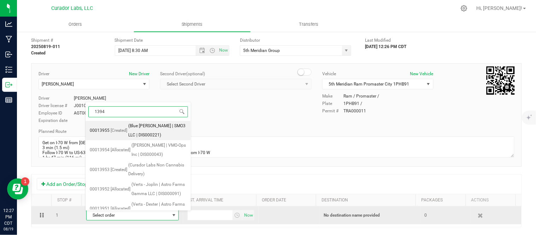
type input "13944"
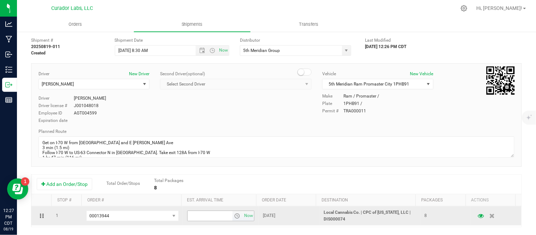
click at [234, 217] on span "select" at bounding box center [237, 216] width 6 height 6
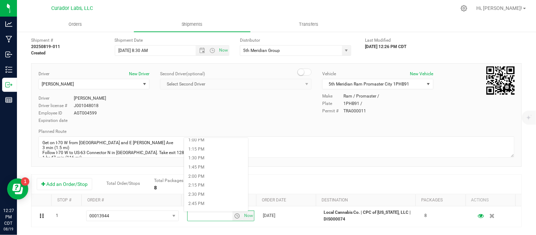
scroll to position [475, 0]
click at [205, 181] on li "2:15 PM" at bounding box center [216, 185] width 64 height 9
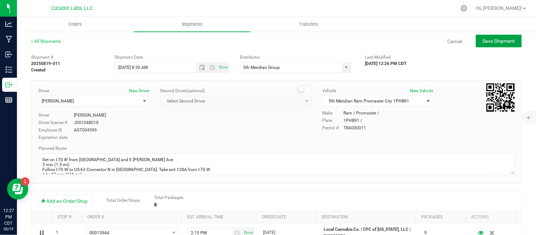
click at [485, 40] on span "Save Shipment" at bounding box center [499, 41] width 32 height 6
type input "[DATE] 1:30 PM"
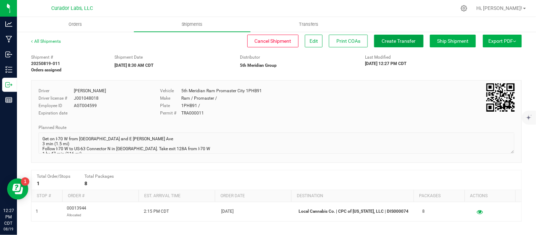
click at [392, 40] on span "Create Transfer" at bounding box center [399, 41] width 34 height 6
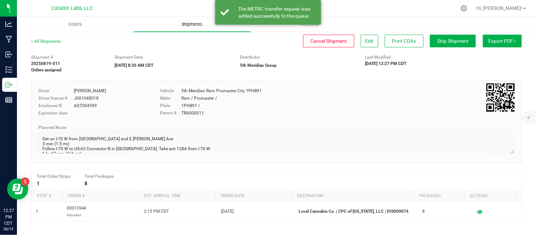
click at [188, 25] on span "Shipments" at bounding box center [192, 24] width 40 height 6
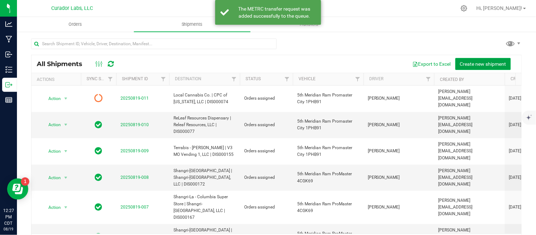
click at [469, 64] on span "Create new shipment" at bounding box center [483, 64] width 46 height 6
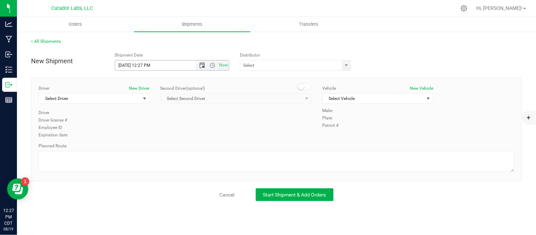
click at [202, 66] on span "Open the date view" at bounding box center [202, 66] width 6 height 6
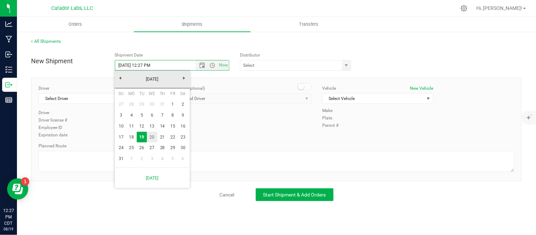
click at [154, 136] on link "20" at bounding box center [152, 137] width 10 height 11
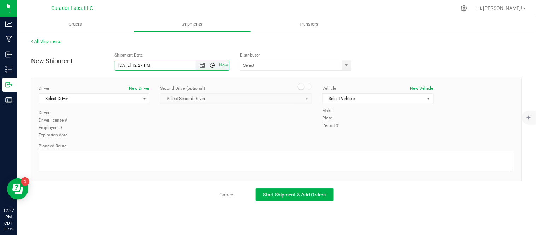
click at [212, 63] on span "Open the time view" at bounding box center [212, 66] width 6 height 6
click at [149, 86] on li "8:30 AM" at bounding box center [171, 89] width 113 height 9
type input "[DATE] 8:30 AM"
click at [344, 63] on span "select" at bounding box center [347, 66] width 6 height 6
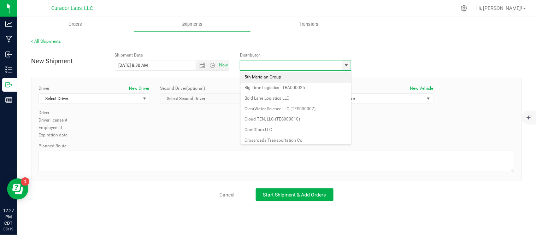
click at [282, 79] on li "5th Meridian Group" at bounding box center [296, 77] width 111 height 11
type input "5th Meridian Group"
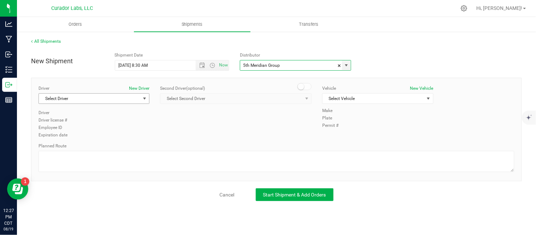
click at [128, 97] on span "Select Driver" at bounding box center [89, 99] width 101 height 10
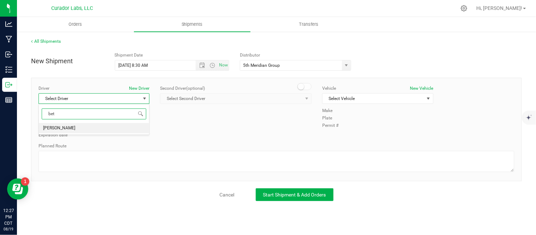
click at [94, 130] on li "[PERSON_NAME]" at bounding box center [94, 128] width 110 height 11
type input "bet"
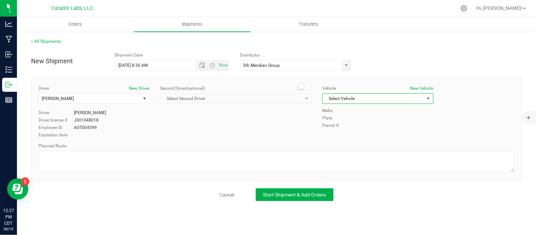
click at [348, 97] on span "Select Vehicle" at bounding box center [373, 99] width 101 height 10
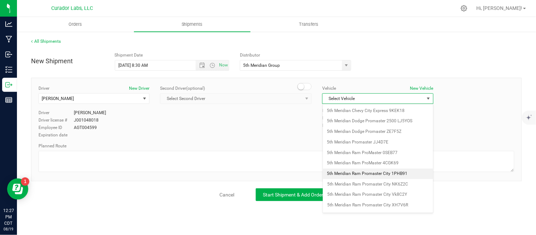
click at [380, 172] on li "5th Meridian Ram Promaster City 1PHB91" at bounding box center [378, 173] width 110 height 11
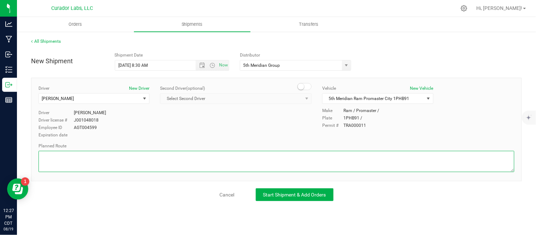
click at [179, 162] on textarea at bounding box center [277, 161] width 476 height 21
paste textarea ""Get on I-70 W from [GEOGRAPHIC_DATA] and E [PERSON_NAME] Ave 3 min (1.5 mi) Fo…"
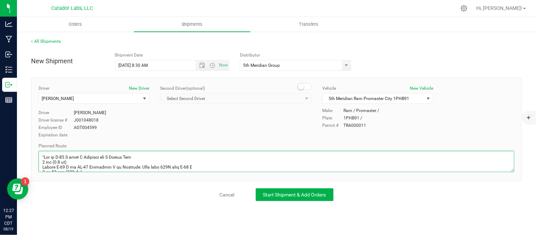
scroll to position [187, 0]
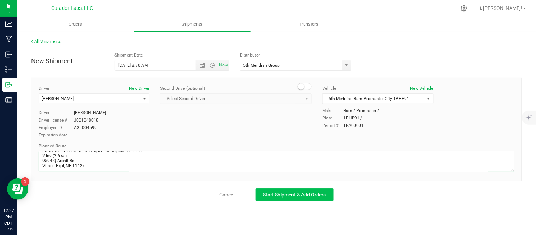
type textarea ""Get on I-70 W from [GEOGRAPHIC_DATA] and E [PERSON_NAME] Ave 3 min (1.5 mi) Fo…"
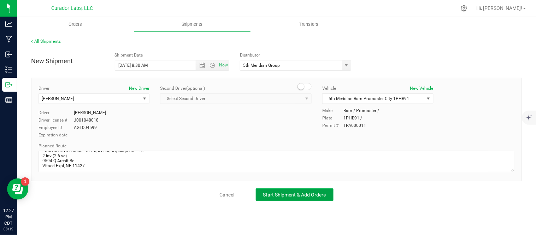
click at [275, 195] on span "Start Shipment & Add Orders" at bounding box center [294, 195] width 63 height 6
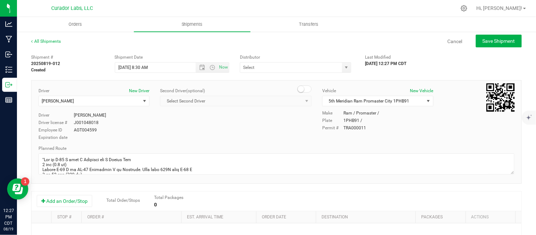
type input "5th Meridian Group"
click at [76, 201] on button "Add an Order/Stop" at bounding box center [64, 201] width 55 height 12
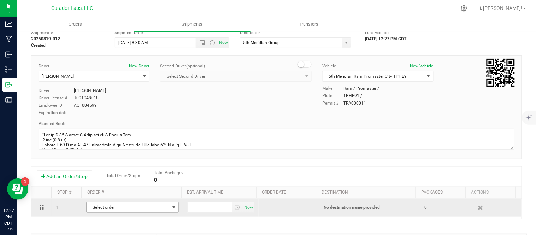
click at [127, 206] on span "Select order" at bounding box center [128, 207] width 83 height 10
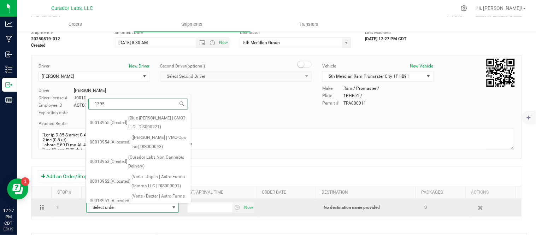
type input "13950"
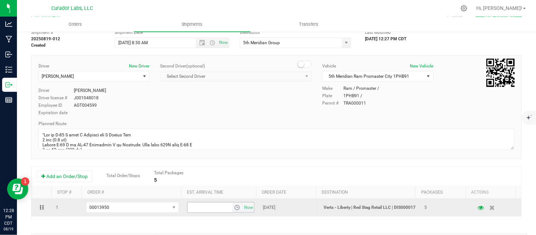
click at [234, 210] on span "select" at bounding box center [237, 208] width 6 height 6
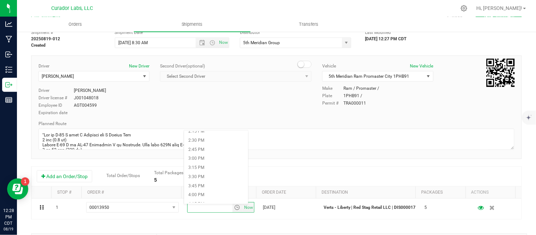
scroll to position [523, 0]
click at [214, 184] on li "3:45 PM" at bounding box center [216, 185] width 64 height 9
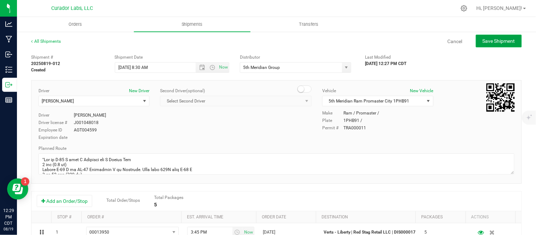
click at [476, 42] on button "Save Shipment" at bounding box center [499, 41] width 46 height 13
type input "[DATE] 1:30 PM"
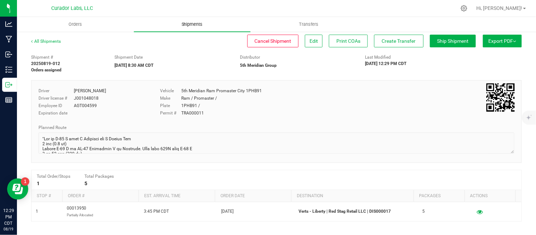
click at [191, 29] on uib-tab-heading "Shipments" at bounding box center [192, 24] width 117 height 15
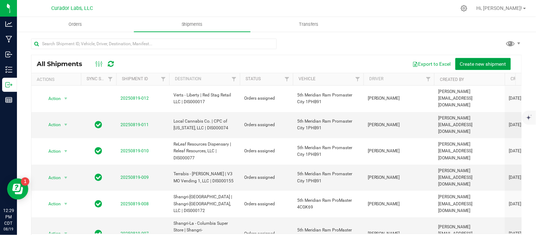
click at [461, 62] on span "Create new shipment" at bounding box center [483, 64] width 46 height 6
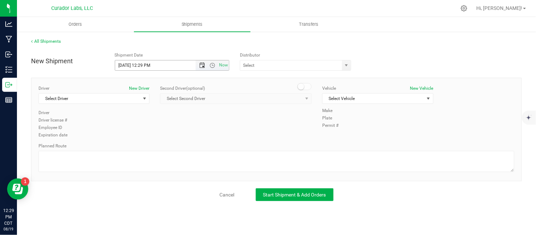
click at [199, 63] on span "Open the date view" at bounding box center [202, 66] width 6 height 6
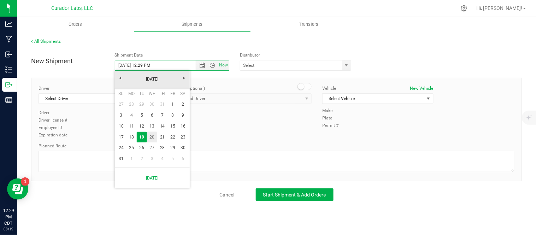
click at [153, 137] on link "20" at bounding box center [152, 137] width 10 height 11
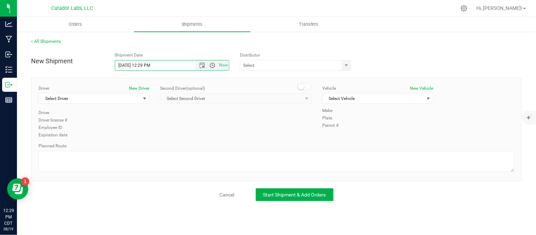
click at [213, 66] on span "Open the time view" at bounding box center [212, 66] width 6 height 6
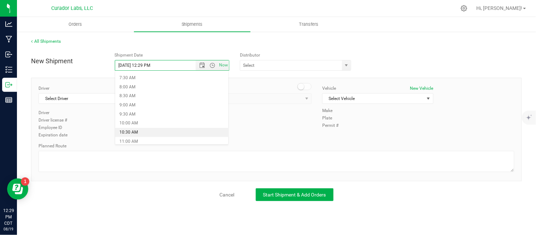
scroll to position [135, 0]
click at [156, 132] on li "10:30 AM" at bounding box center [171, 132] width 113 height 9
type input "[DATE] 10:30 AM"
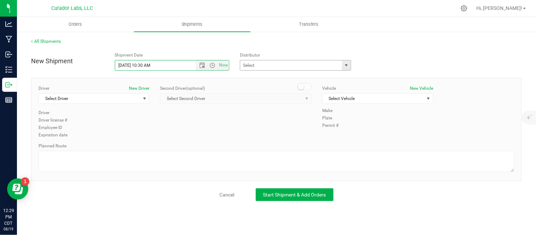
click at [349, 67] on span "select" at bounding box center [347, 66] width 6 height 6
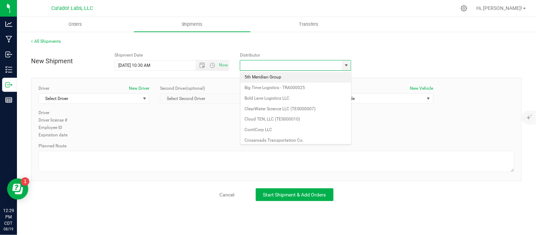
click at [304, 77] on li "5th Meridian Group" at bounding box center [296, 77] width 111 height 11
type input "5th Meridian Group"
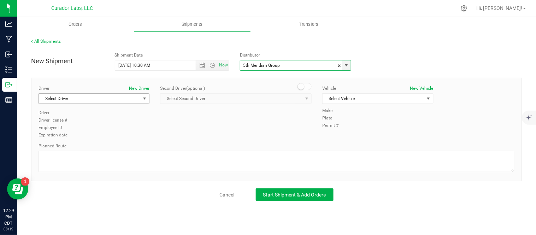
click at [88, 102] on span "Select Driver" at bounding box center [89, 99] width 101 height 10
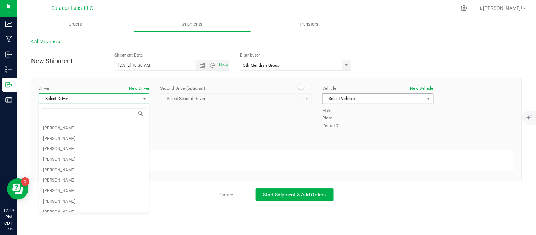
click at [339, 98] on span "Select Vehicle" at bounding box center [373, 99] width 101 height 10
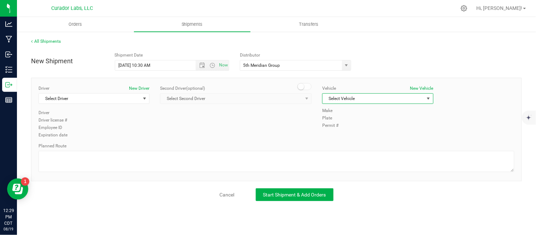
click at [378, 103] on span "Select Vehicle" at bounding box center [373, 99] width 101 height 10
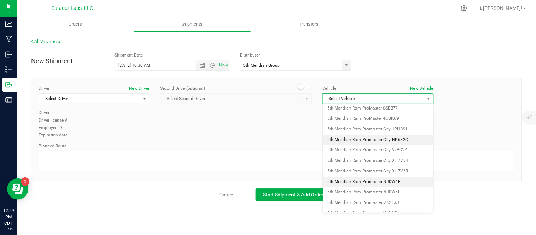
scroll to position [45, 0]
click at [402, 184] on li "5th Meridian Ram Promaster NJ0W4F" at bounding box center [378, 181] width 110 height 11
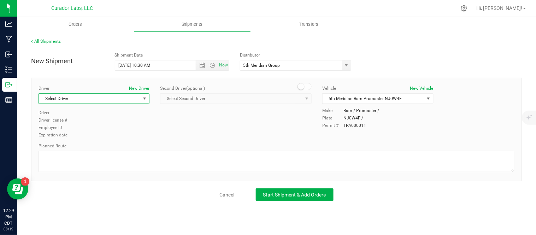
click at [93, 97] on span "Select Driver" at bounding box center [89, 99] width 101 height 10
click at [93, 125] on li "[PERSON_NAME]" at bounding box center [94, 128] width 110 height 11
type input "for"
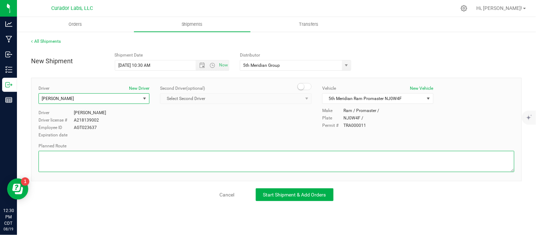
click at [215, 170] on textarea at bounding box center [277, 161] width 476 height 21
paste textarea "Head southwest on [GEOGRAPHIC_DATA] toward N Broadway 13 sec (223 ft) Continue …"
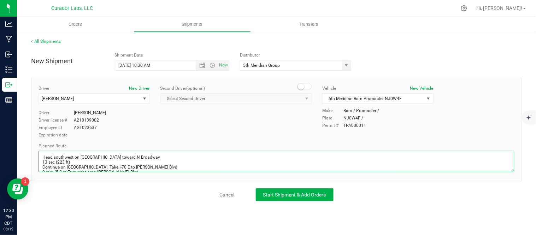
scroll to position [29, 0]
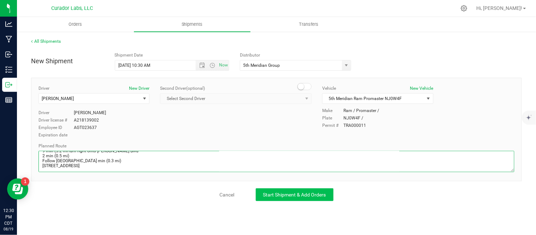
type textarea "Head southwest on [GEOGRAPHIC_DATA] toward N Broadway 13 sec (223 ft) Continue …"
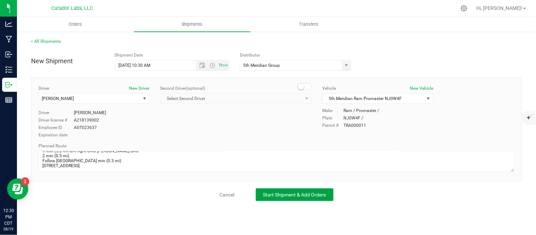
click at [286, 194] on span "Start Shipment & Add Orders" at bounding box center [294, 195] width 63 height 6
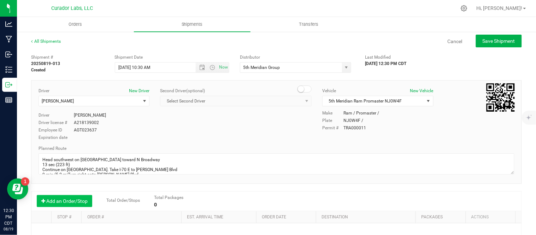
click at [75, 206] on button "Add an Order/Stop" at bounding box center [64, 201] width 55 height 12
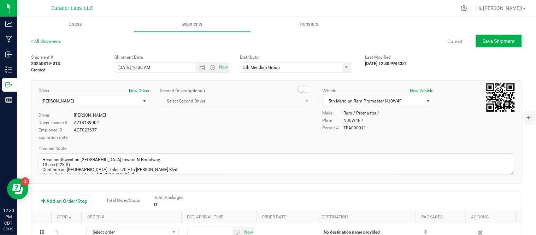
scroll to position [34, 0]
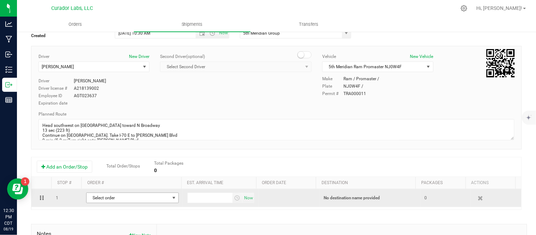
click at [140, 200] on span "Select order" at bounding box center [128, 198] width 83 height 10
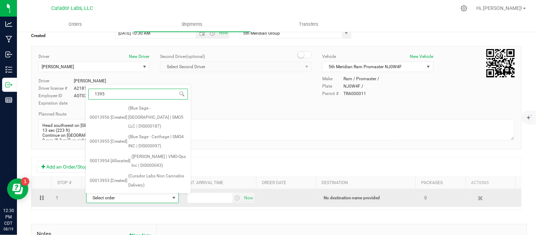
type input "13954"
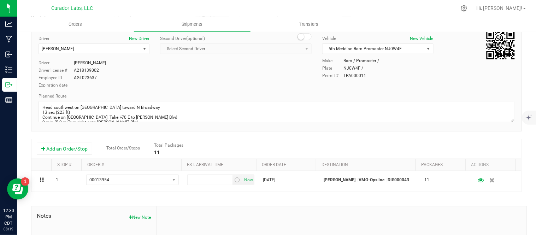
scroll to position [53, 0]
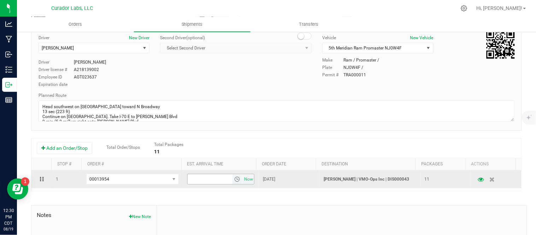
click at [234, 181] on span "select" at bounding box center [237, 179] width 6 height 6
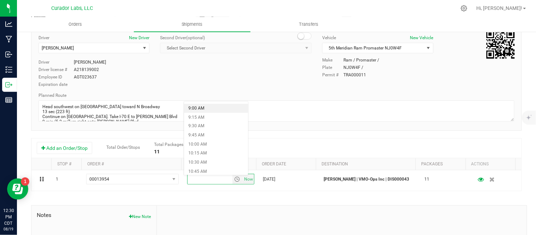
scroll to position [326, 0]
click at [209, 170] on li "10:45 AM" at bounding box center [216, 171] width 64 height 9
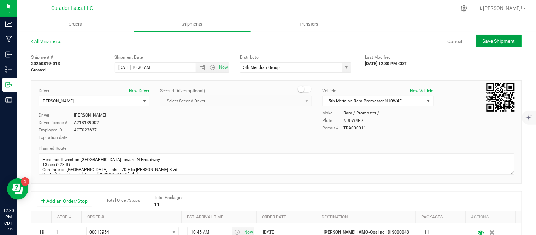
click at [500, 40] on span "Save Shipment" at bounding box center [499, 41] width 32 height 6
type input "[DATE] 3:30 PM"
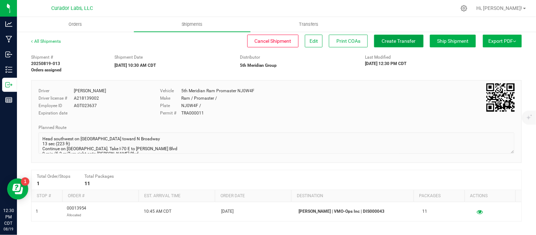
click at [398, 40] on span "Create Transfer" at bounding box center [399, 41] width 34 height 6
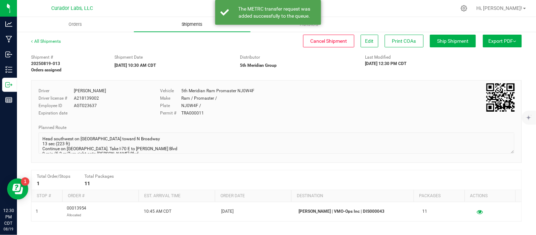
click at [193, 29] on uib-tab-heading "Shipments" at bounding box center [192, 24] width 117 height 15
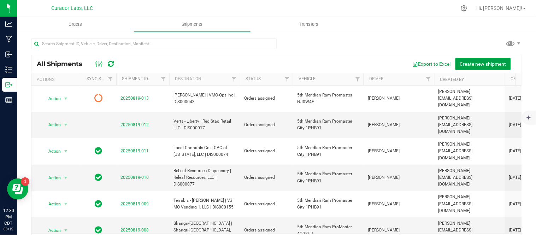
click at [475, 62] on span "Create new shipment" at bounding box center [483, 64] width 46 height 6
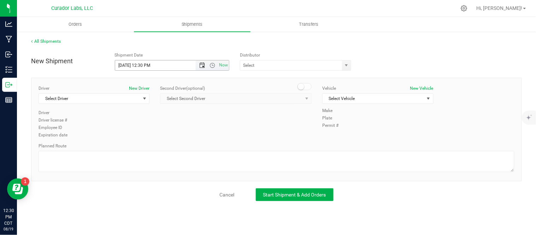
click at [202, 66] on span "Open the date view" at bounding box center [202, 66] width 6 height 6
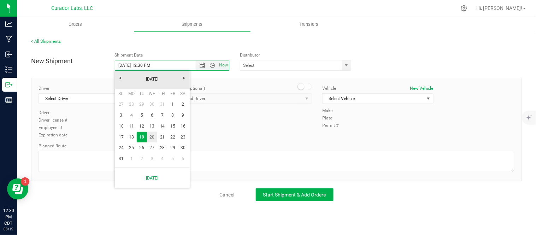
click at [150, 138] on link "20" at bounding box center [152, 137] width 10 height 11
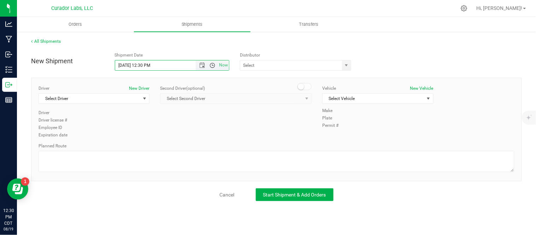
click at [213, 64] on span "Open the time view" at bounding box center [212, 66] width 6 height 6
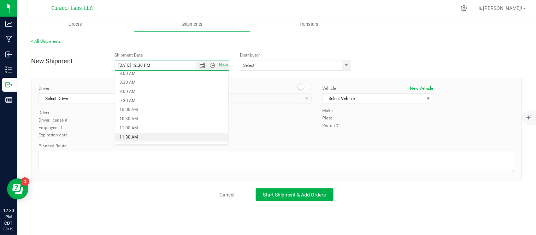
scroll to position [148, 0]
click at [170, 118] on li "10:30 AM" at bounding box center [171, 119] width 113 height 9
type input "[DATE] 10:30 AM"
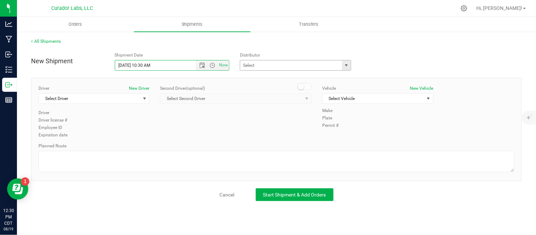
click at [344, 66] on span "select" at bounding box center [347, 66] width 6 height 6
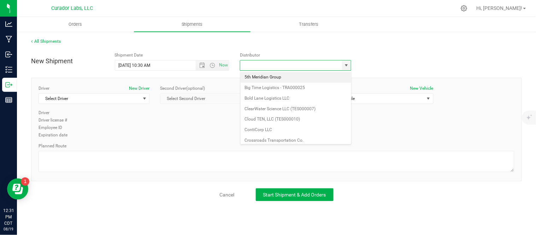
click at [306, 78] on li "5th Meridian Group" at bounding box center [296, 77] width 111 height 11
type input "5th Meridian Group"
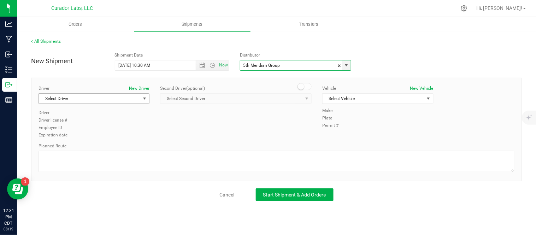
click at [133, 101] on span "Select Driver" at bounding box center [89, 99] width 101 height 10
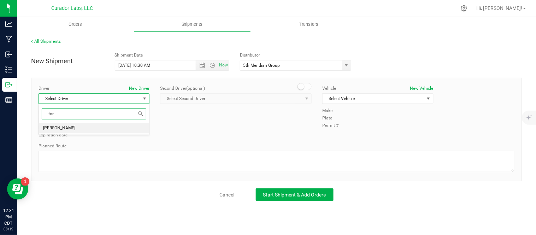
click at [125, 129] on li "[PERSON_NAME]" at bounding box center [94, 128] width 110 height 11
type input "for"
click at [352, 98] on span "Select Vehicle" at bounding box center [373, 99] width 101 height 10
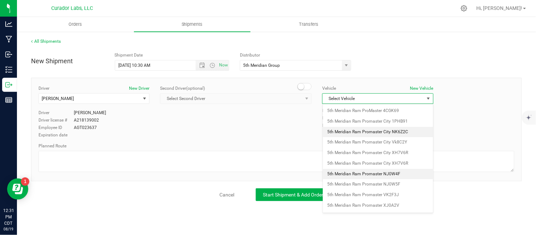
scroll to position [52, 0]
click at [383, 178] on li "5th Meridian Ram Promaster NJ0W4F" at bounding box center [378, 175] width 110 height 11
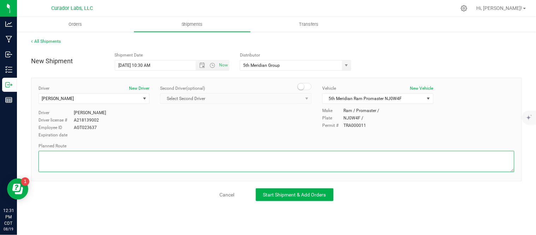
click at [173, 161] on textarea at bounding box center [277, 161] width 476 height 21
paste textarea "Head southwest on [GEOGRAPHIC_DATA] toward N Broadway 13 sec (223 ft) Continue …"
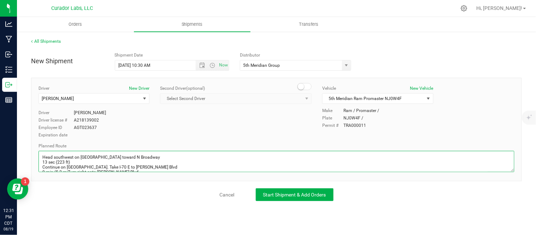
scroll to position [111, 0]
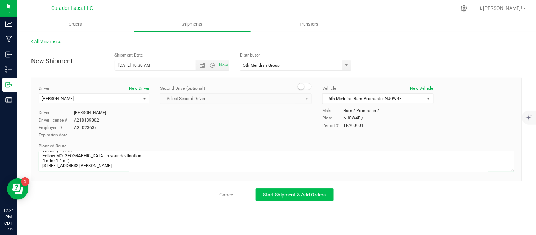
type textarea "Head southwest on [GEOGRAPHIC_DATA] toward N Broadway 13 sec (223 ft) Continue …"
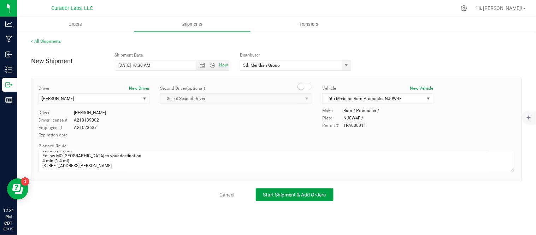
click at [277, 197] on span "Start Shipment & Add Orders" at bounding box center [294, 195] width 63 height 6
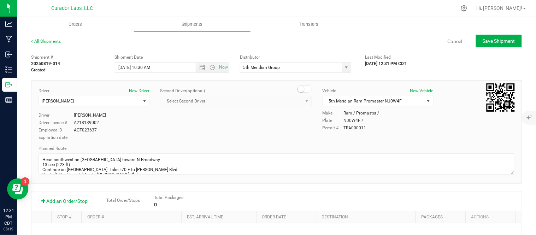
click at [77, 207] on div "Add an Order/Stop Total Order/Stops Total Packages 0" at bounding box center [276, 201] width 479 height 12
click at [77, 202] on button "Add an Order/Stop" at bounding box center [64, 201] width 55 height 12
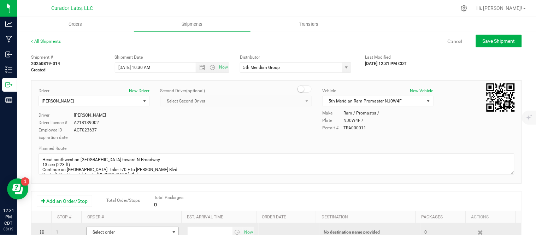
click at [117, 233] on span "Select order" at bounding box center [128, 232] width 83 height 10
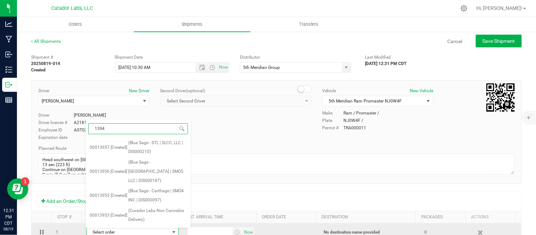
type input "13945"
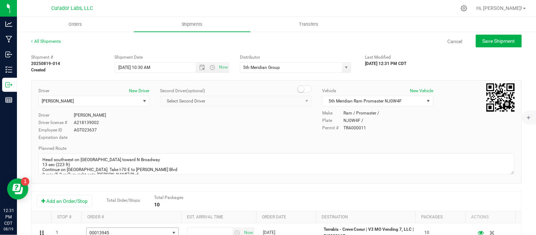
scroll to position [4, 0]
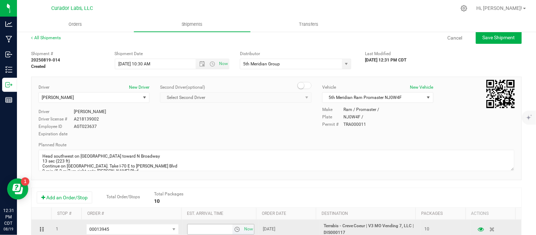
click at [234, 230] on span "select" at bounding box center [237, 229] width 6 height 6
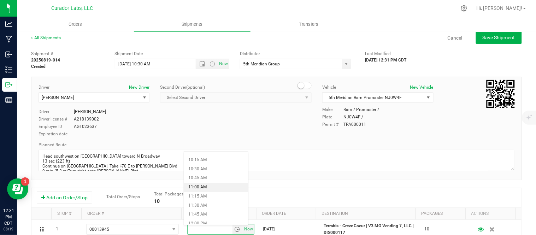
scroll to position [389, 0]
click at [213, 196] on li "11:45 AM" at bounding box center [216, 194] width 64 height 9
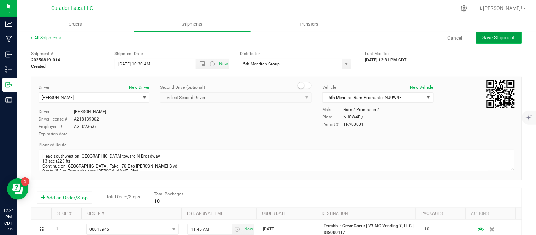
click at [497, 42] on button "Save Shipment" at bounding box center [499, 37] width 46 height 13
type input "[DATE] 3:30 PM"
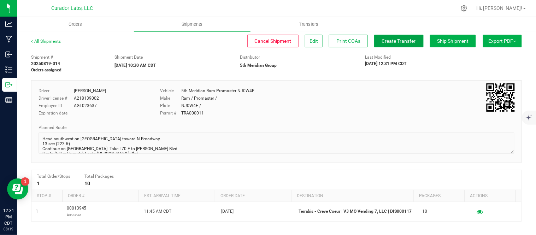
click at [387, 43] on span "Create Transfer" at bounding box center [399, 41] width 34 height 6
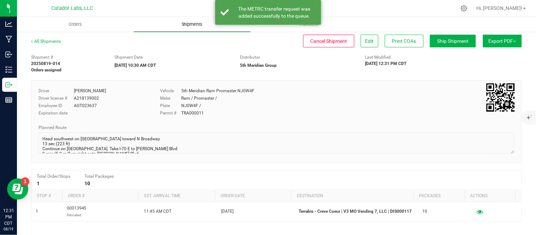
click at [193, 25] on span "Shipments" at bounding box center [192, 24] width 40 height 6
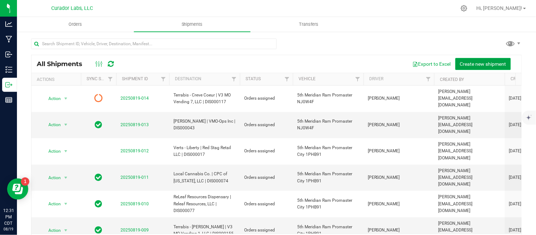
click at [465, 61] on span "Create new shipment" at bounding box center [483, 64] width 46 height 6
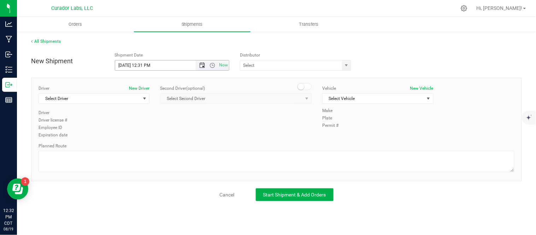
click at [200, 66] on span "Open the date view" at bounding box center [202, 66] width 6 height 6
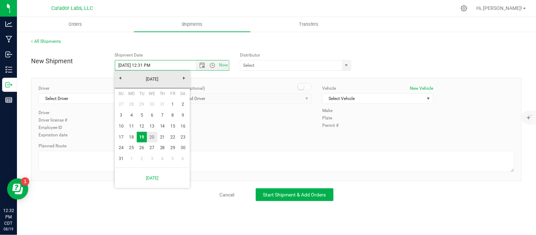
click at [153, 133] on link "20" at bounding box center [152, 137] width 10 height 11
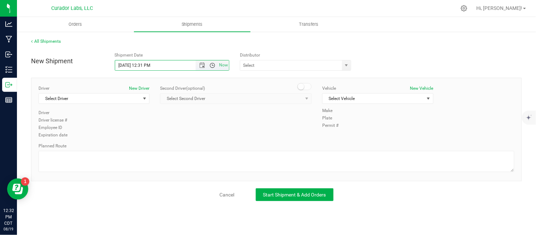
click at [211, 63] on span "Open the time view" at bounding box center [212, 66] width 6 height 6
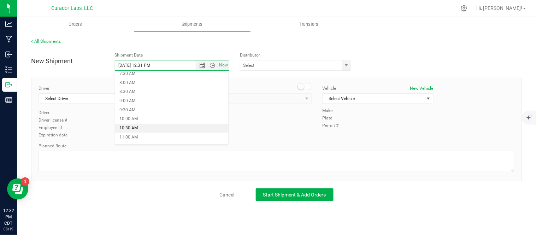
click at [166, 127] on li "10:30 AM" at bounding box center [171, 128] width 113 height 9
type input "[DATE] 10:30 AM"
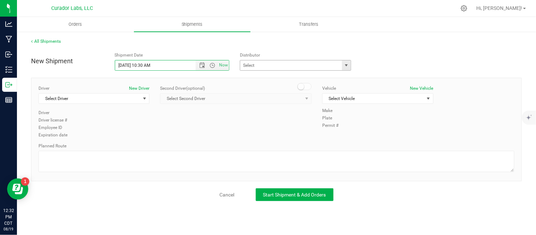
click at [345, 61] on span "select" at bounding box center [346, 65] width 9 height 10
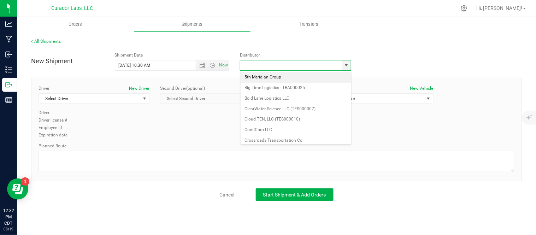
click at [298, 78] on li "5th Meridian Group" at bounding box center [296, 77] width 111 height 11
type input "5th Meridian Group"
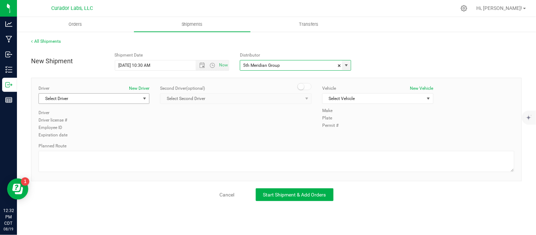
click at [130, 99] on span "Select Driver" at bounding box center [89, 99] width 101 height 10
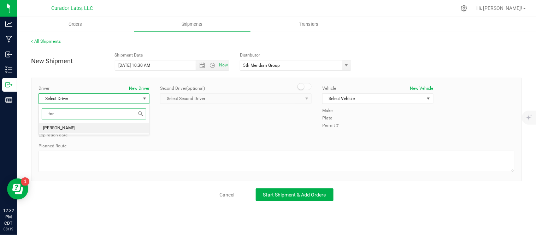
click at [108, 125] on li "[PERSON_NAME]" at bounding box center [94, 128] width 110 height 11
type input "for"
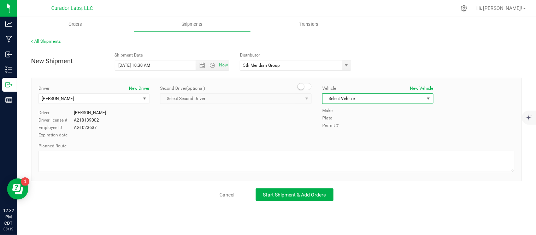
click at [355, 98] on span "Select Vehicle" at bounding box center [373, 99] width 101 height 10
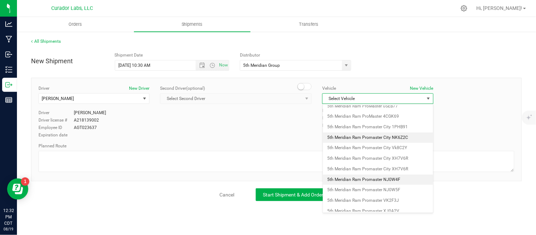
scroll to position [47, 0]
click at [379, 181] on li "5th Meridian Ram Promaster NJ0W4F" at bounding box center [378, 179] width 110 height 11
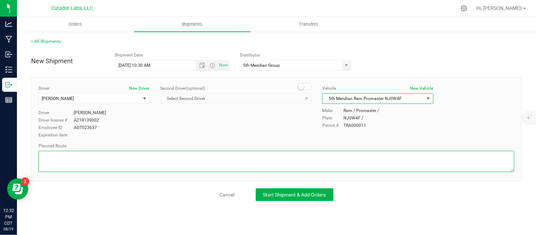
click at [193, 156] on textarea at bounding box center [277, 161] width 476 height 21
paste textarea "Head southwest on [GEOGRAPHIC_DATA] toward N Broadway 13 sec (223 ft) Continue …"
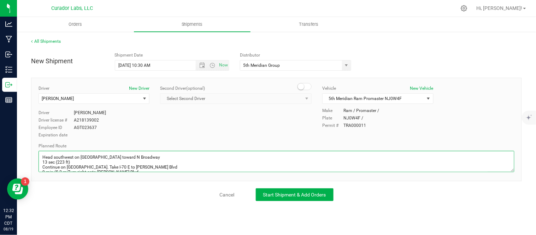
scroll to position [151, 0]
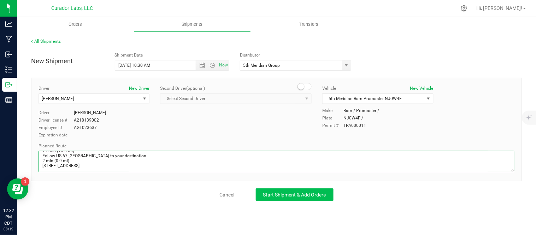
type textarea "Head southwest on [GEOGRAPHIC_DATA] toward N Broadway 13 sec (223 ft) Continue …"
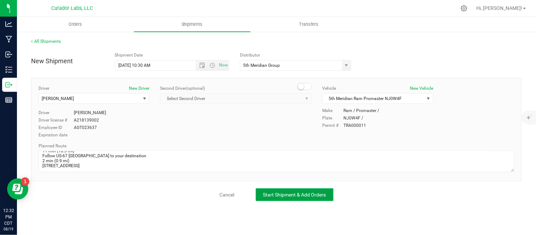
click at [269, 194] on span "Start Shipment & Add Orders" at bounding box center [294, 195] width 63 height 6
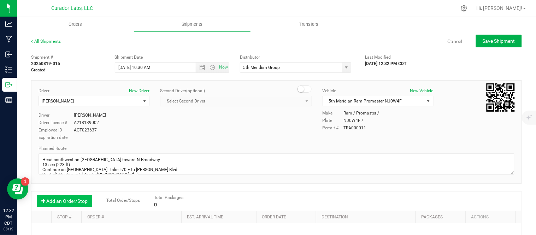
click at [64, 201] on button "Add an Order/Stop" at bounding box center [64, 201] width 55 height 12
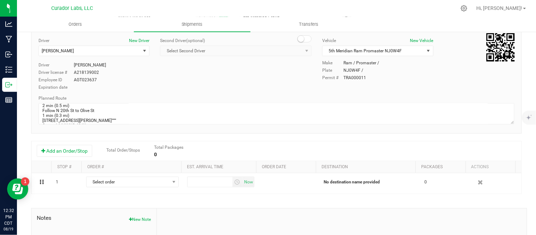
scroll to position [50, 0]
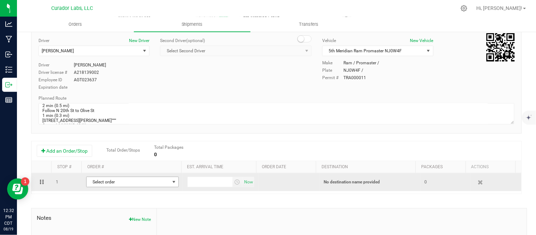
click at [136, 183] on span "Select order" at bounding box center [128, 182] width 83 height 10
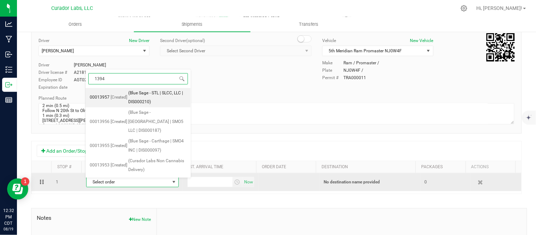
type input "13946"
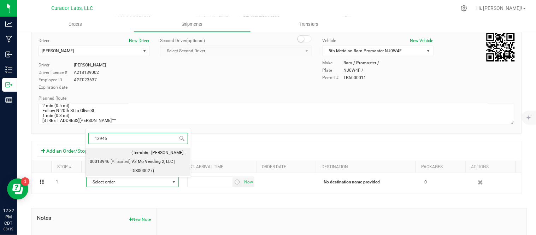
click at [146, 170] on span "(Terrabis - [PERSON_NAME] | V3 Mo Vending 2, LLC | DIS000027)" at bounding box center [159, 161] width 55 height 27
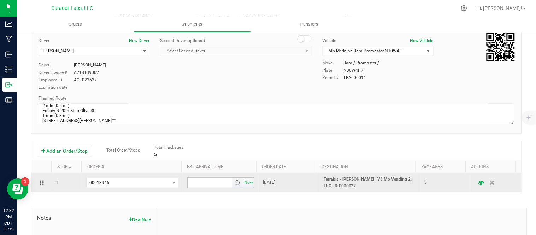
click at [234, 185] on span "select" at bounding box center [237, 183] width 6 height 6
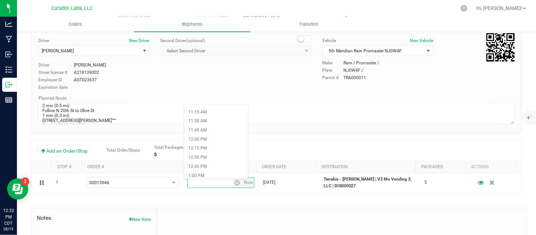
scroll to position [407, 0]
click at [214, 154] on li "12:30 PM" at bounding box center [216, 157] width 64 height 9
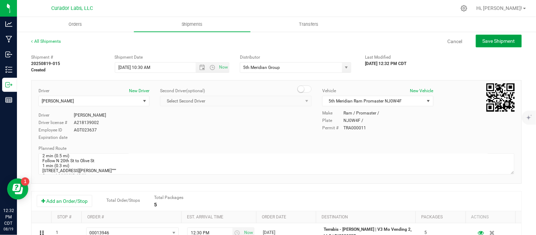
click at [483, 39] on span "Save Shipment" at bounding box center [499, 41] width 32 height 6
type input "[DATE] 3:30 PM"
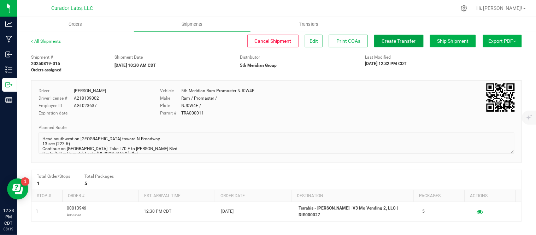
click at [396, 38] on span "Create Transfer" at bounding box center [399, 41] width 34 height 6
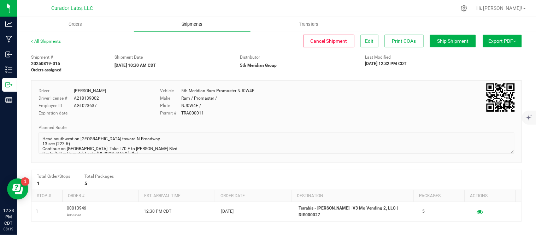
click at [188, 28] on uib-tab-heading "Shipments" at bounding box center [192, 24] width 117 height 15
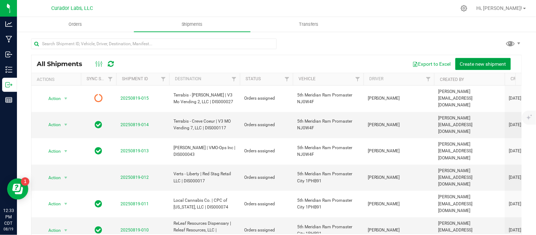
click at [477, 62] on span "Create new shipment" at bounding box center [483, 64] width 46 height 6
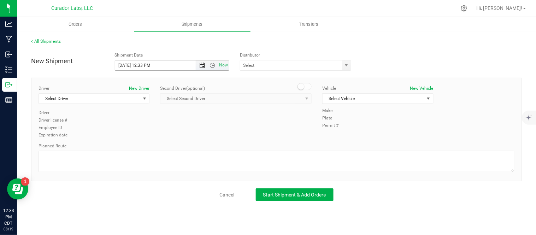
click at [200, 65] on span "Open the date view" at bounding box center [202, 66] width 6 height 6
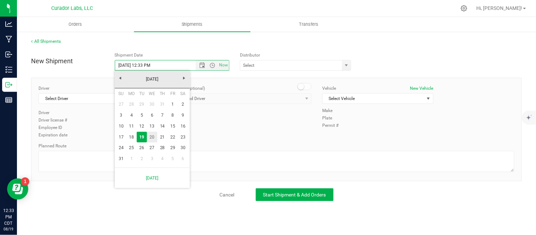
click at [149, 138] on link "20" at bounding box center [152, 137] width 10 height 11
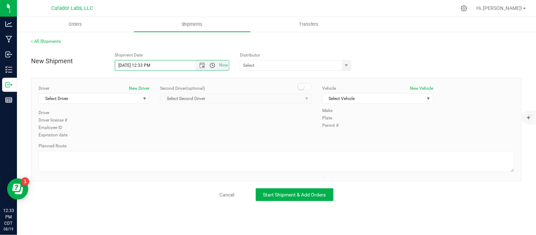
click at [212, 65] on span "Open the time view" at bounding box center [212, 66] width 6 height 6
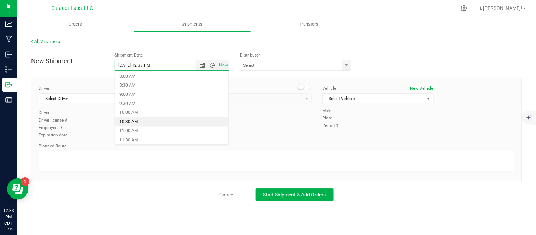
drag, startPoint x: 182, startPoint y: 120, endPoint x: 128, endPoint y: 123, distance: 53.4
click at [128, 123] on li "10:30 AM" at bounding box center [171, 121] width 113 height 9
type input "[DATE] 10:30 AM"
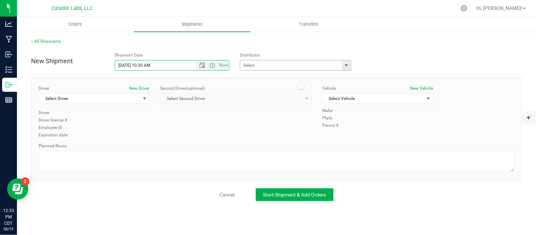
click at [344, 67] on span "select" at bounding box center [347, 66] width 6 height 6
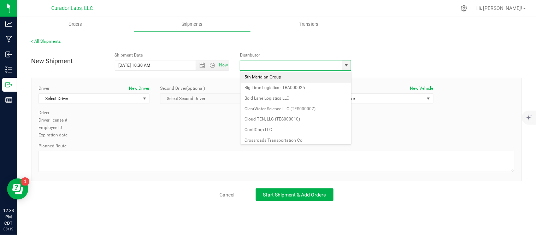
click at [301, 77] on li "5th Meridian Group" at bounding box center [296, 77] width 111 height 11
type input "5th Meridian Group"
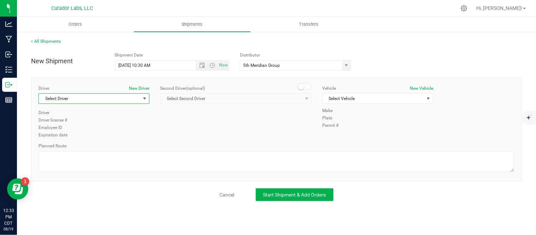
click at [134, 99] on span "Select Driver" at bounding box center [89, 99] width 101 height 10
click at [97, 131] on li "[PERSON_NAME]" at bounding box center [94, 128] width 110 height 11
type input "for"
click at [394, 96] on span "Select Vehicle" at bounding box center [373, 99] width 101 height 10
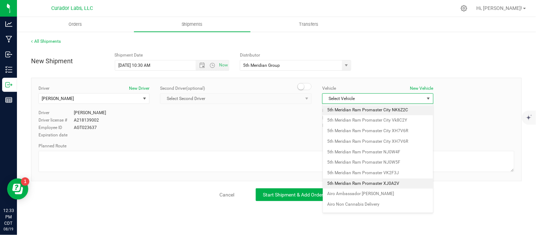
scroll to position [76, 0]
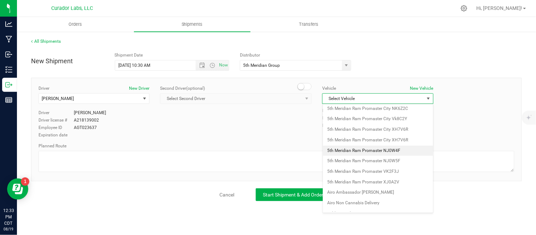
click at [396, 149] on li "5th Meridian Ram Promaster NJ0W4F" at bounding box center [378, 151] width 110 height 11
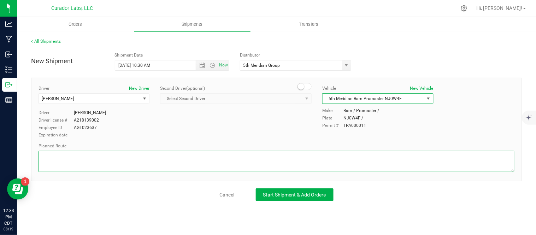
click at [208, 153] on textarea at bounding box center [277, 161] width 476 height 21
paste textarea "Head southwest on [GEOGRAPHIC_DATA] toward N Broadway 13 sec (223 ft) Continue …"
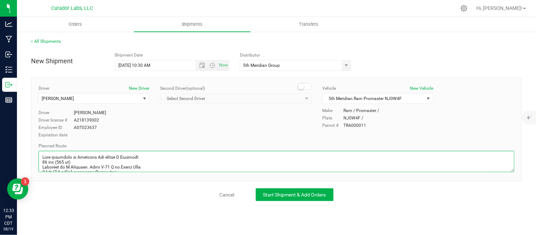
scroll to position [192, 0]
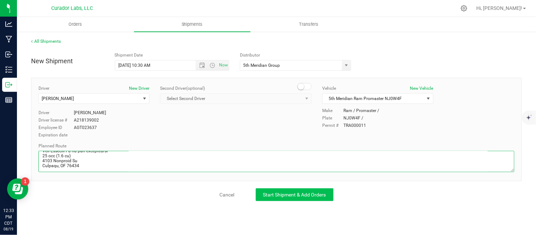
type textarea "Head southwest on [GEOGRAPHIC_DATA] toward N Broadway 13 sec (223 ft) Continue …"
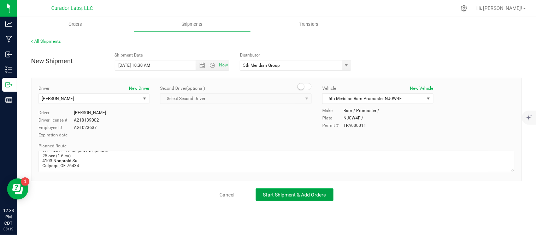
click at [288, 195] on span "Start Shipment & Add Orders" at bounding box center [294, 195] width 63 height 6
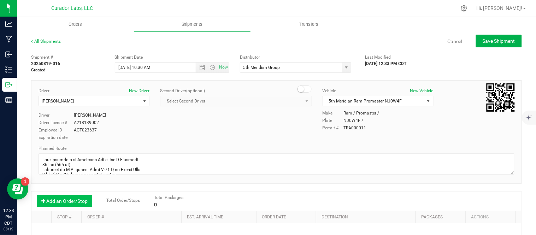
click at [74, 203] on button "Add an Order/Stop" at bounding box center [64, 201] width 55 height 12
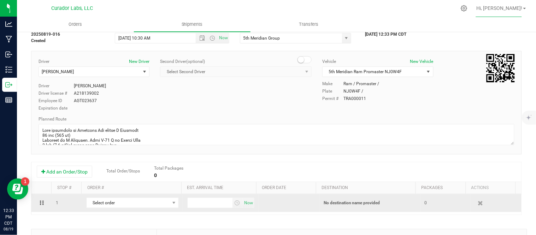
scroll to position [30, 0]
click at [130, 205] on span "Select order" at bounding box center [128, 202] width 83 height 10
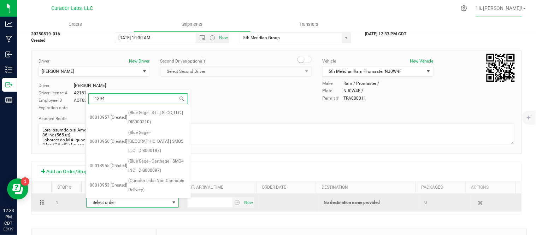
type input "13949"
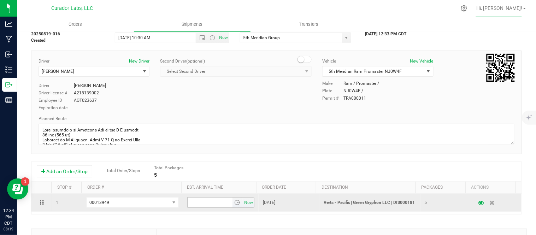
click at [234, 203] on span "select" at bounding box center [237, 203] width 6 height 6
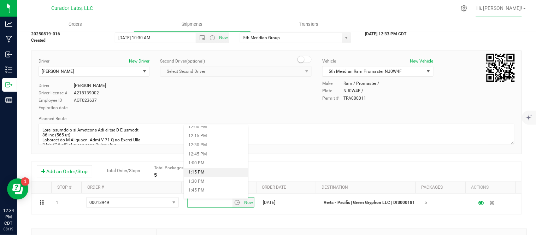
scroll to position [440, 0]
click at [221, 178] on li "1:30 PM" at bounding box center [216, 180] width 64 height 9
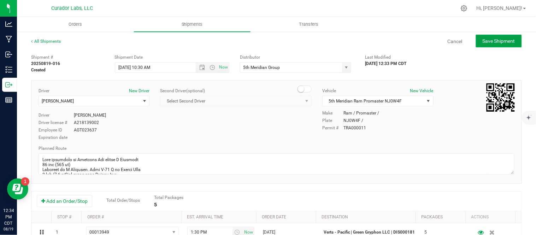
click at [503, 44] on button "Save Shipment" at bounding box center [499, 41] width 46 height 13
type input "[DATE] 3:30 PM"
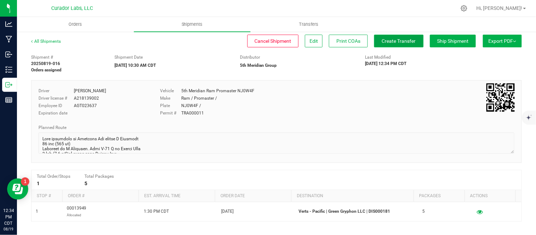
click at [389, 40] on span "Create Transfer" at bounding box center [399, 41] width 34 height 6
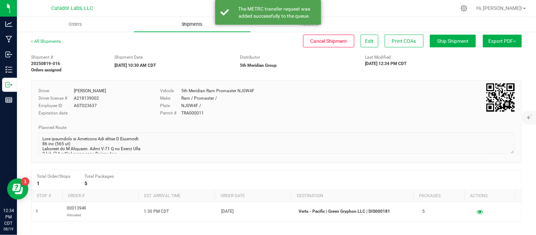
click at [187, 22] on span "Shipments" at bounding box center [192, 24] width 40 height 6
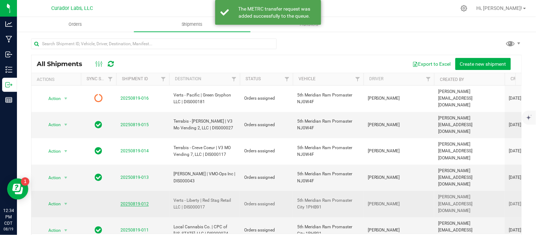
click at [135, 201] on link "20250819-012" at bounding box center [134, 203] width 28 height 5
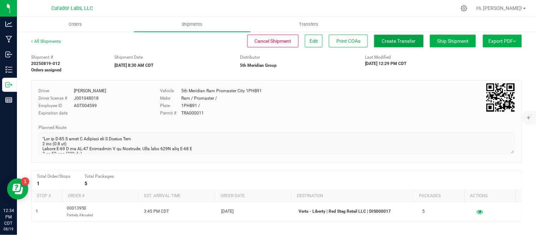
click at [394, 43] on span "Create Transfer" at bounding box center [399, 41] width 34 height 6
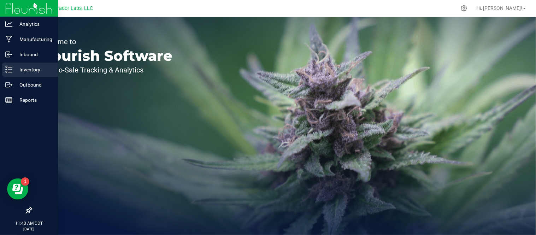
click at [13, 69] on p "Inventory" at bounding box center [33, 69] width 42 height 8
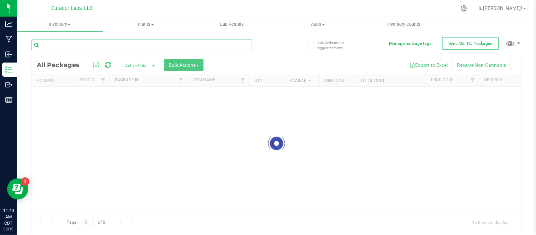
click at [75, 45] on input "text" at bounding box center [141, 45] width 221 height 11
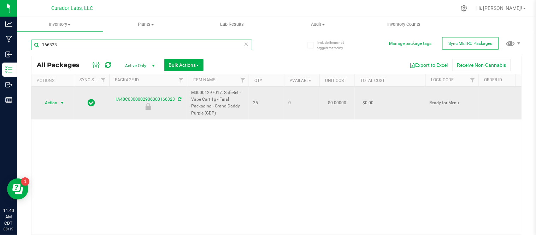
type input "166323"
click at [61, 103] on span "select" at bounding box center [62, 103] width 6 height 6
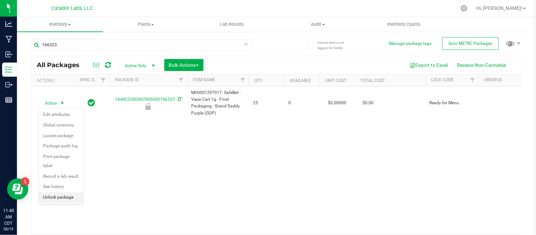
click at [68, 195] on li "Unlock package" at bounding box center [61, 197] width 45 height 11
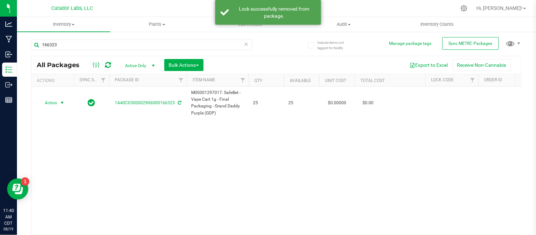
click at [58, 103] on span "select" at bounding box center [62, 103] width 9 height 10
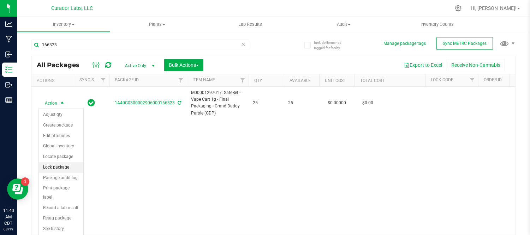
click at [61, 167] on li "Lock package" at bounding box center [61, 167] width 45 height 11
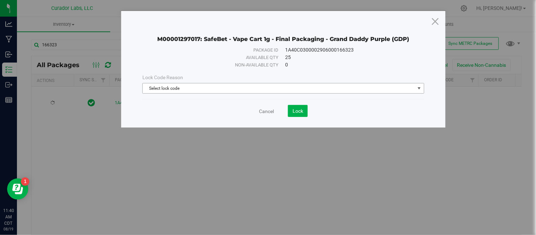
click at [237, 87] on span "Select lock code" at bounding box center [279, 88] width 272 height 10
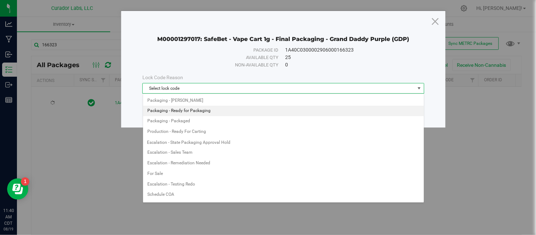
scroll to position [326, 0]
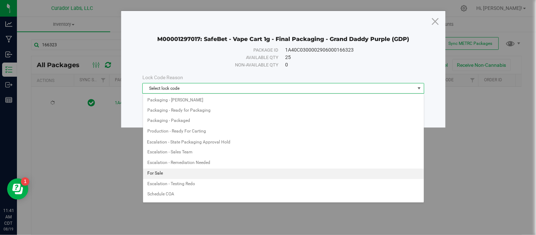
click at [204, 175] on li "For Sale" at bounding box center [283, 173] width 281 height 11
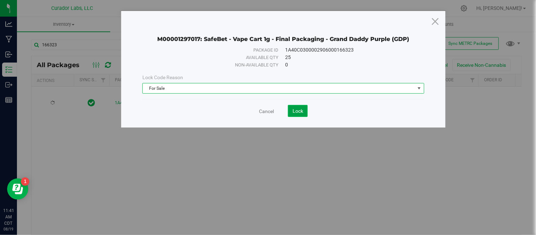
click at [303, 112] on button "Lock" at bounding box center [298, 111] width 20 height 12
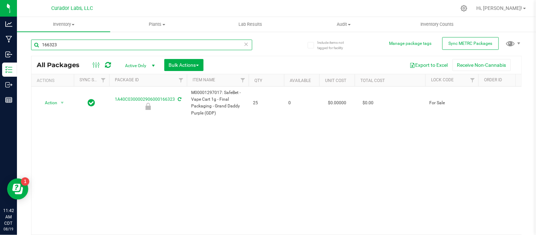
click at [81, 46] on input "166323" at bounding box center [141, 45] width 221 height 11
type input "166310"
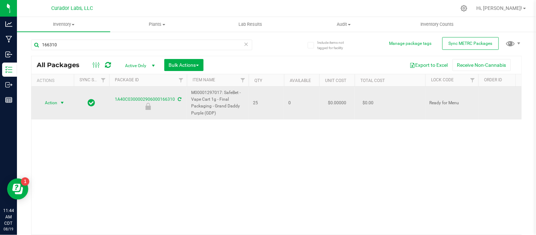
click at [54, 100] on span "Action" at bounding box center [48, 103] width 19 height 10
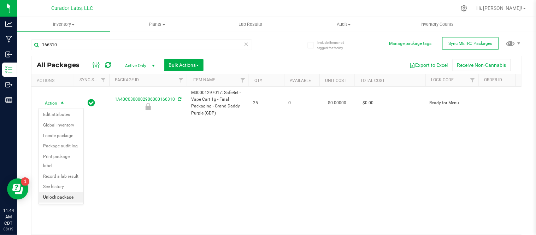
click at [64, 200] on li "Unlock package" at bounding box center [61, 197] width 45 height 11
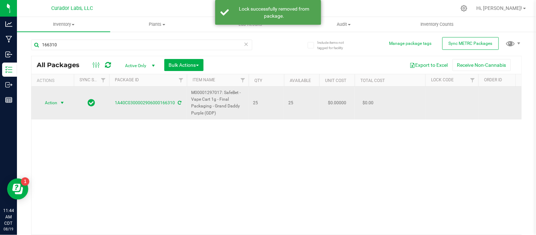
click at [60, 101] on span "select" at bounding box center [62, 103] width 6 height 6
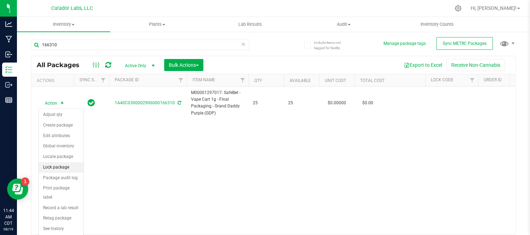
click at [65, 170] on li "Lock package" at bounding box center [61, 167] width 45 height 11
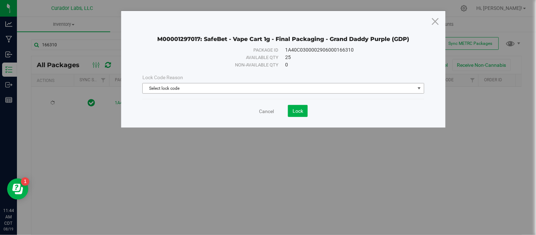
click at [259, 87] on span "Select lock code" at bounding box center [279, 88] width 272 height 10
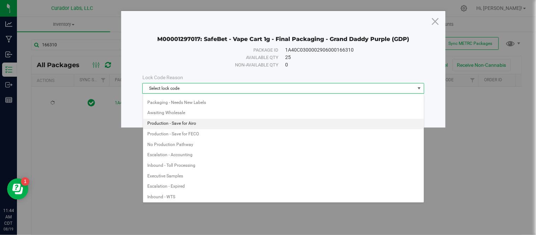
scroll to position [395, 0]
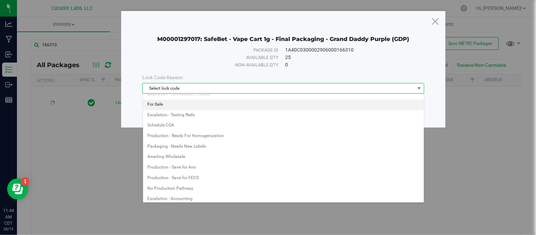
click at [185, 108] on li "For Sale" at bounding box center [283, 105] width 281 height 11
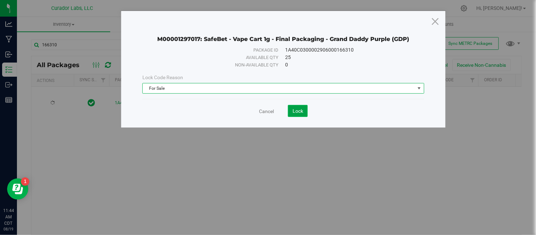
click at [300, 106] on button "Lock" at bounding box center [298, 111] width 20 height 12
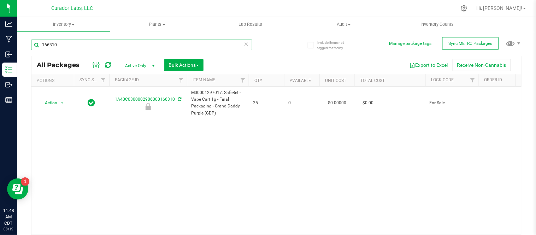
click at [174, 41] on input "166310" at bounding box center [141, 45] width 221 height 11
type input "166338"
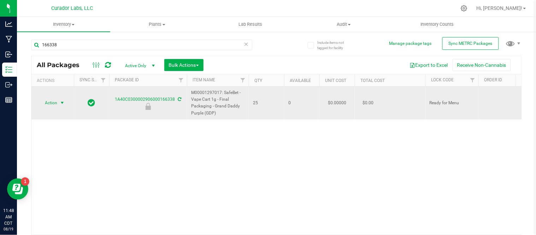
click at [52, 103] on span "Action" at bounding box center [48, 103] width 19 height 10
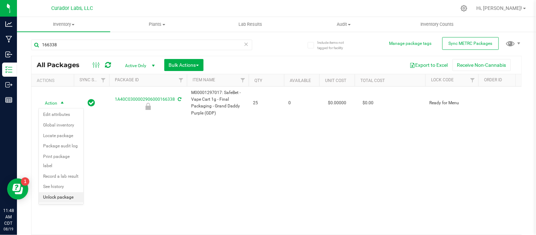
click at [66, 197] on li "Unlock package" at bounding box center [61, 197] width 45 height 11
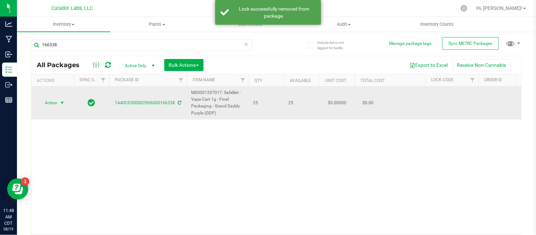
click at [59, 100] on span "select" at bounding box center [62, 103] width 6 height 6
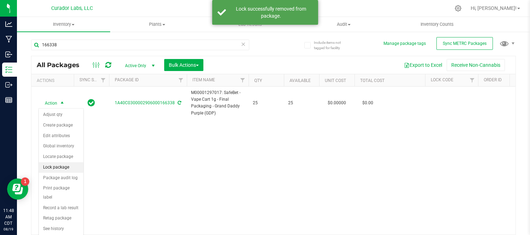
click at [66, 164] on li "Lock package" at bounding box center [61, 167] width 45 height 11
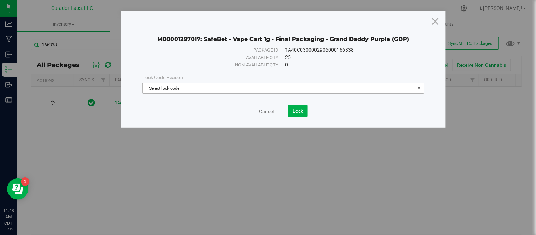
click at [270, 89] on span "Select lock code" at bounding box center [279, 88] width 272 height 10
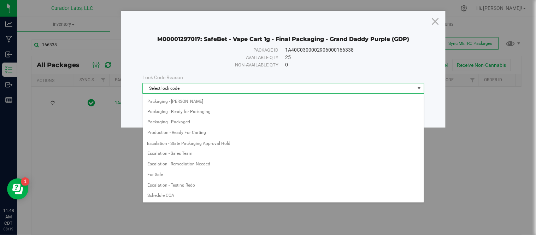
scroll to position [327, 0]
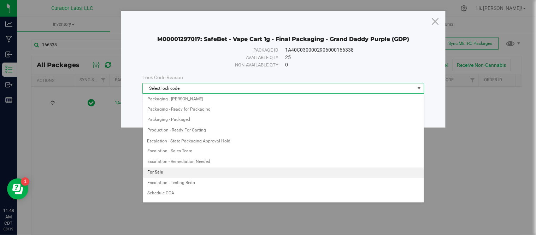
click at [257, 172] on li "For Sale" at bounding box center [283, 172] width 281 height 11
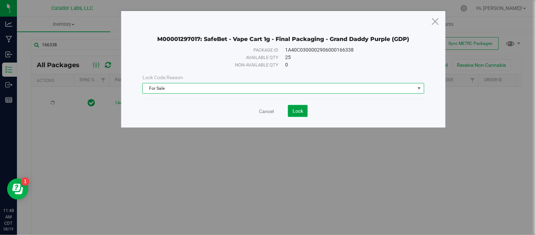
click at [297, 111] on span "Lock" at bounding box center [297, 111] width 11 height 6
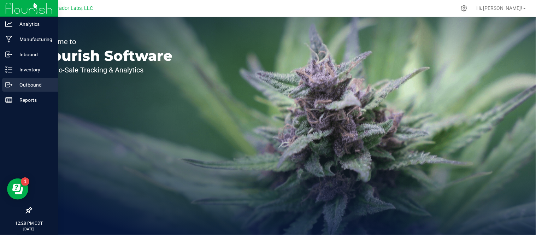
click at [32, 87] on p "Outbound" at bounding box center [33, 85] width 42 height 8
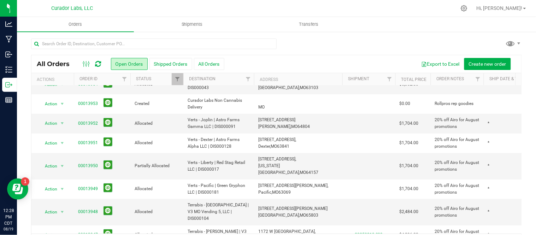
scroll to position [31, 0]
click at [89, 162] on link "00013950" at bounding box center [88, 165] width 20 height 7
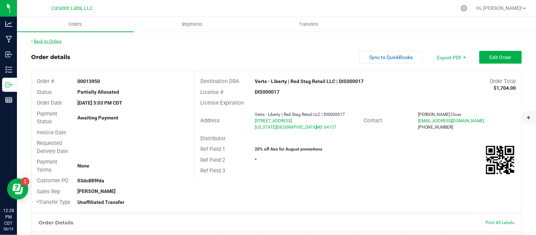
click at [41, 40] on link "Back to Orders" at bounding box center [46, 41] width 30 height 5
